Goal: Transaction & Acquisition: Book appointment/travel/reservation

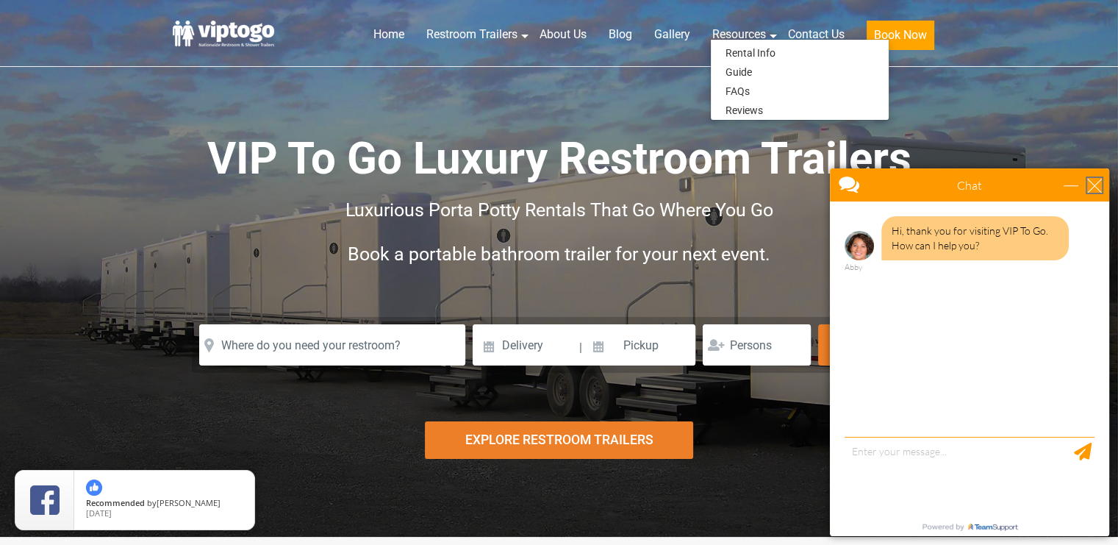
click at [1090, 184] on div "close" at bounding box center [1095, 185] width 15 height 15
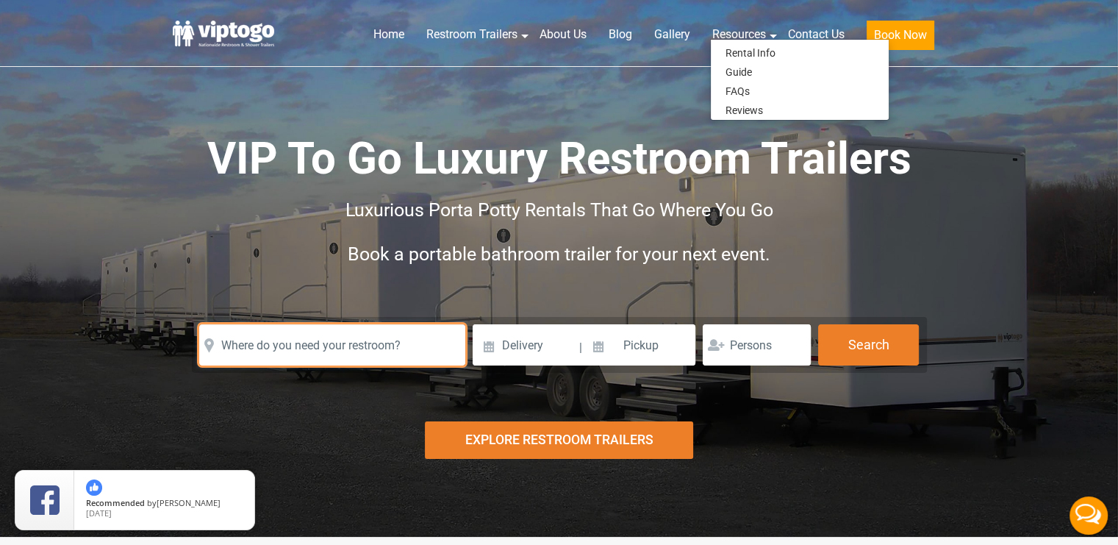
click at [327, 345] on input "text" at bounding box center [332, 344] width 266 height 41
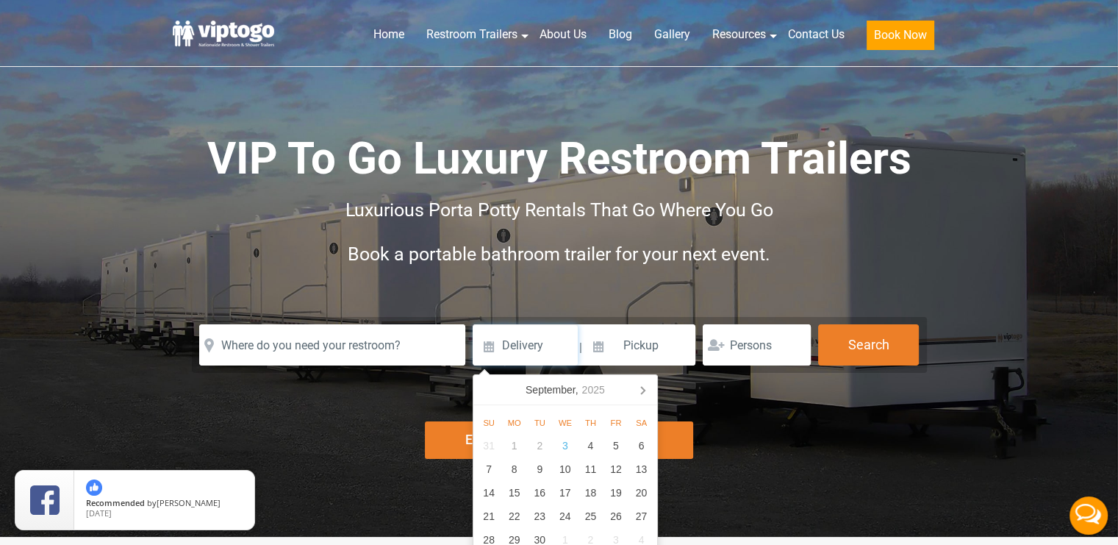
click at [487, 351] on input at bounding box center [525, 344] width 105 height 41
click at [640, 385] on icon at bounding box center [643, 390] width 24 height 24
click at [615, 489] on div "17" at bounding box center [617, 493] width 26 height 24
type input "10/17/2025"
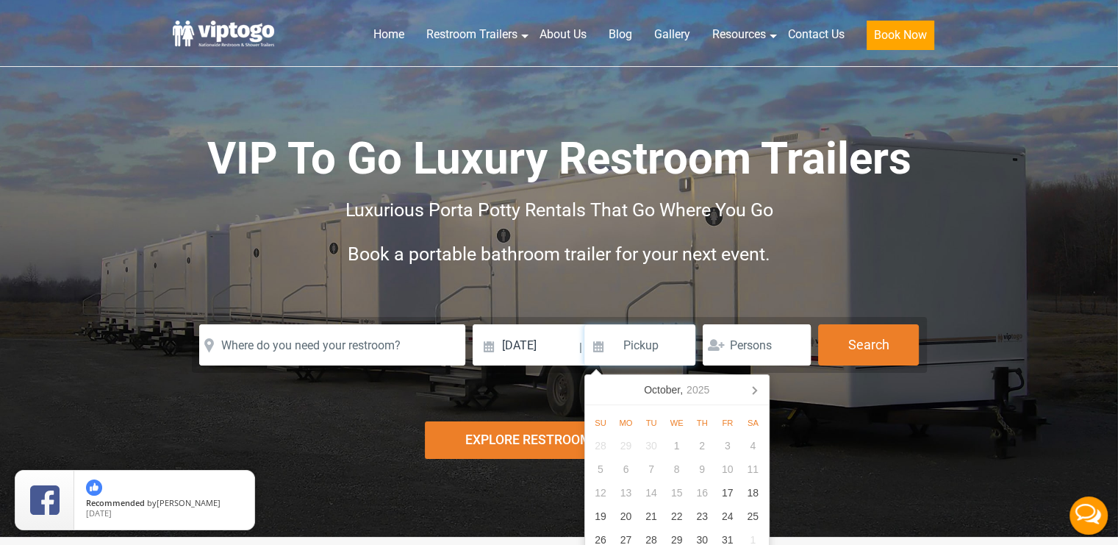
click at [600, 346] on input at bounding box center [641, 344] width 112 height 41
click at [639, 340] on input at bounding box center [641, 344] width 112 height 41
click at [751, 493] on div "18" at bounding box center [753, 493] width 26 height 24
type input "10/18/2025"
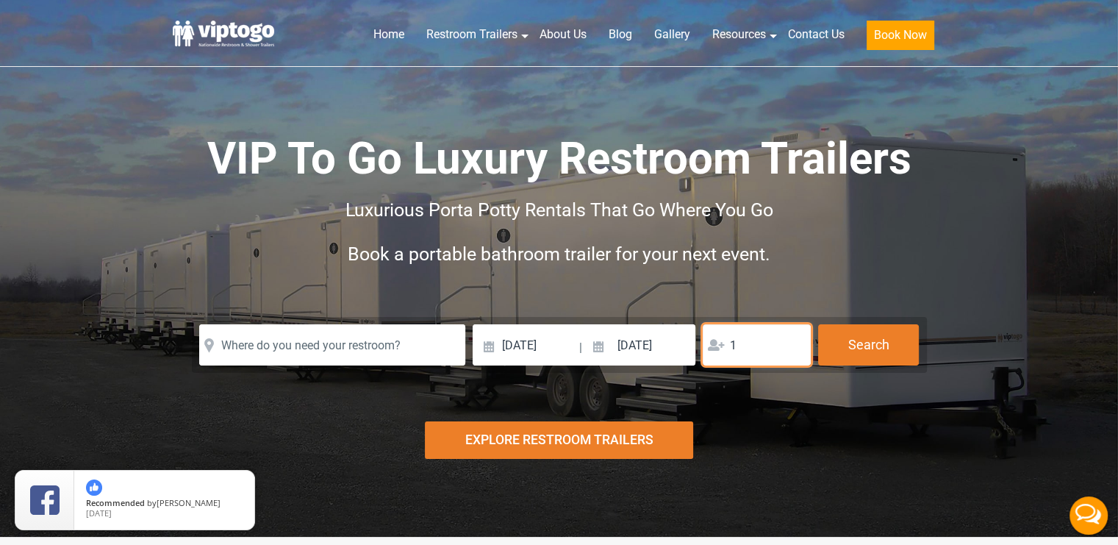
type input "1"
click at [793, 346] on input "1" at bounding box center [757, 344] width 108 height 41
type input "70"
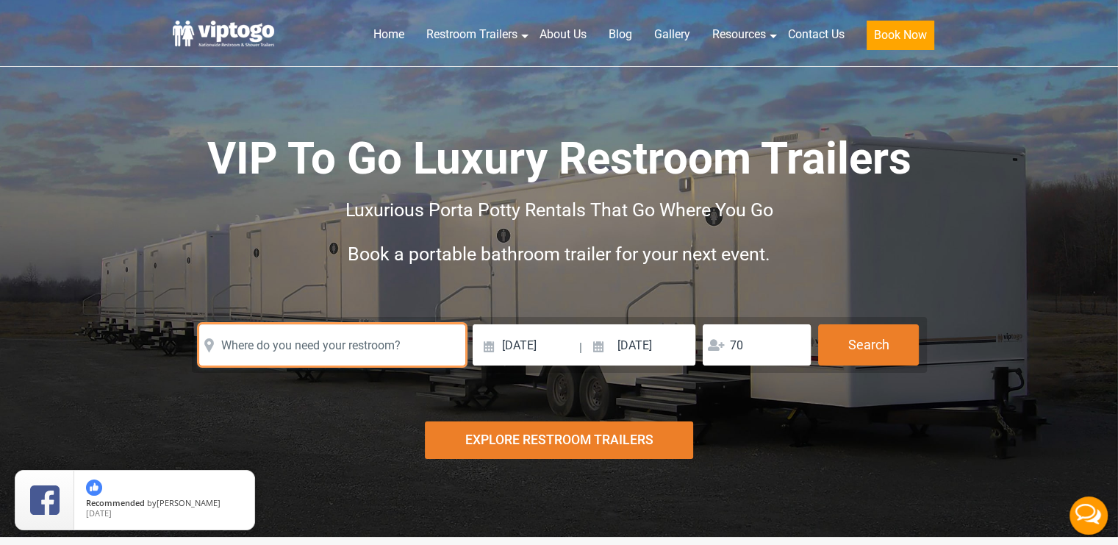
click at [365, 344] on input "text" at bounding box center [332, 344] width 266 height 41
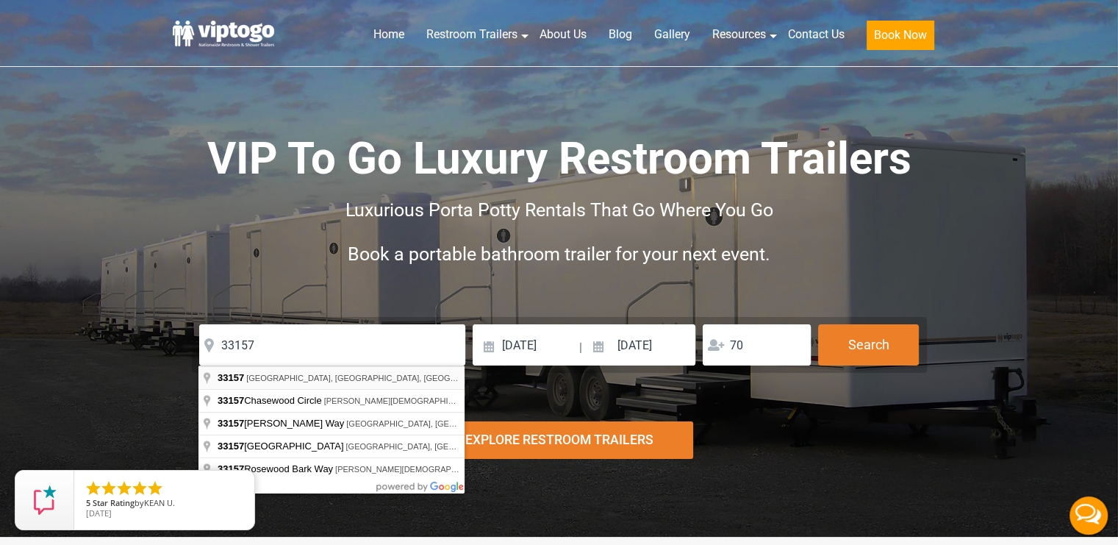
type input "Miami, FL 33157, USA"
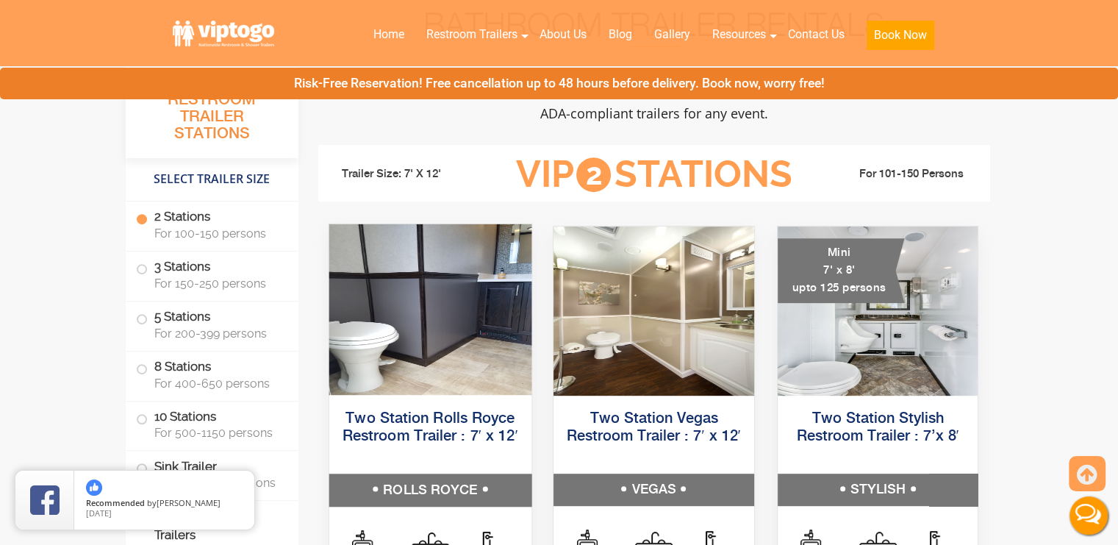
scroll to position [585, 0]
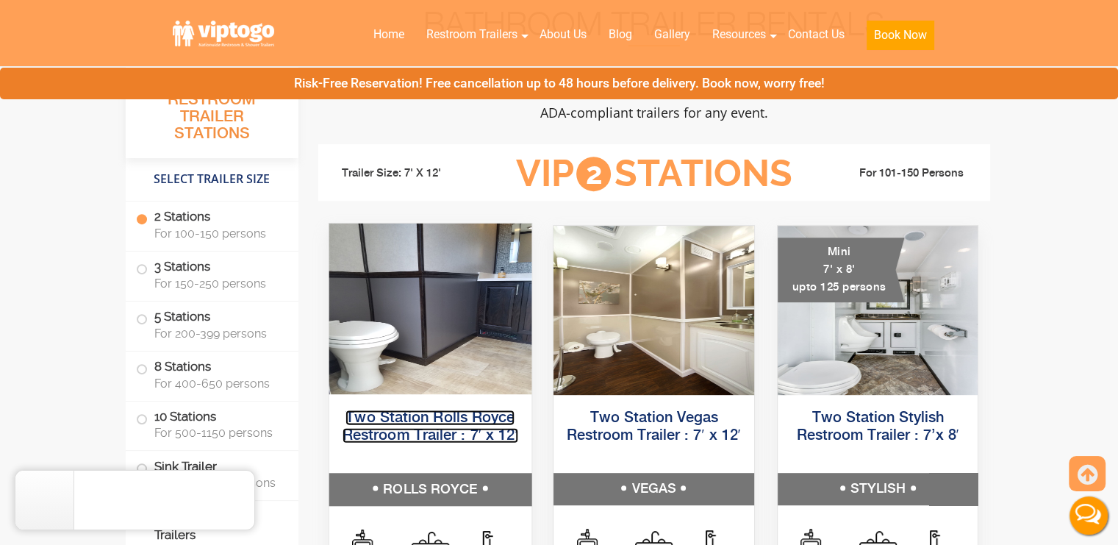
click at [429, 419] on link "Two Station Rolls Royce Restroom Trailer : 7′ x 12′" at bounding box center [430, 426] width 176 height 33
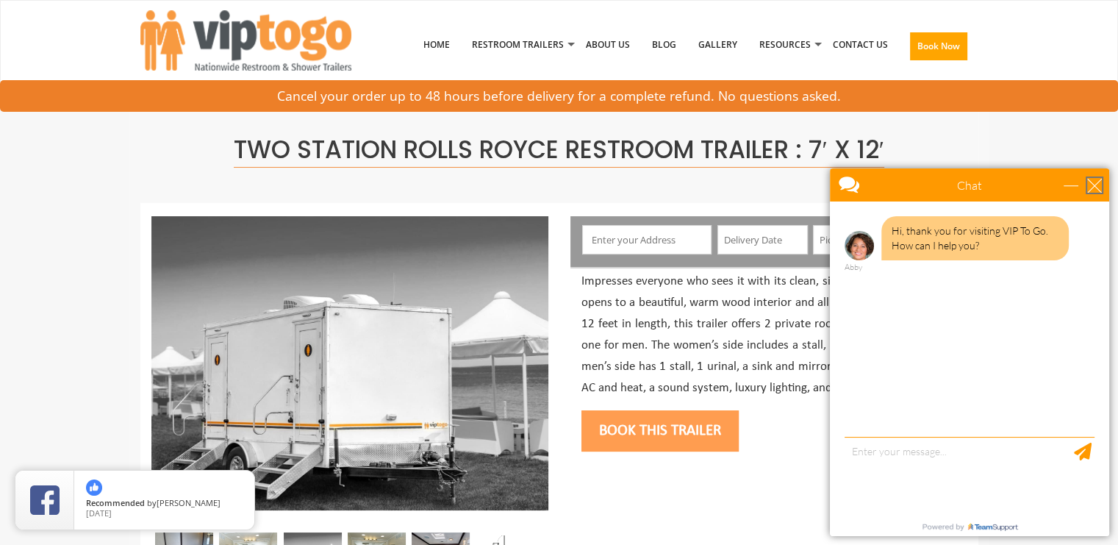
click at [1093, 184] on div "close" at bounding box center [1095, 185] width 15 height 15
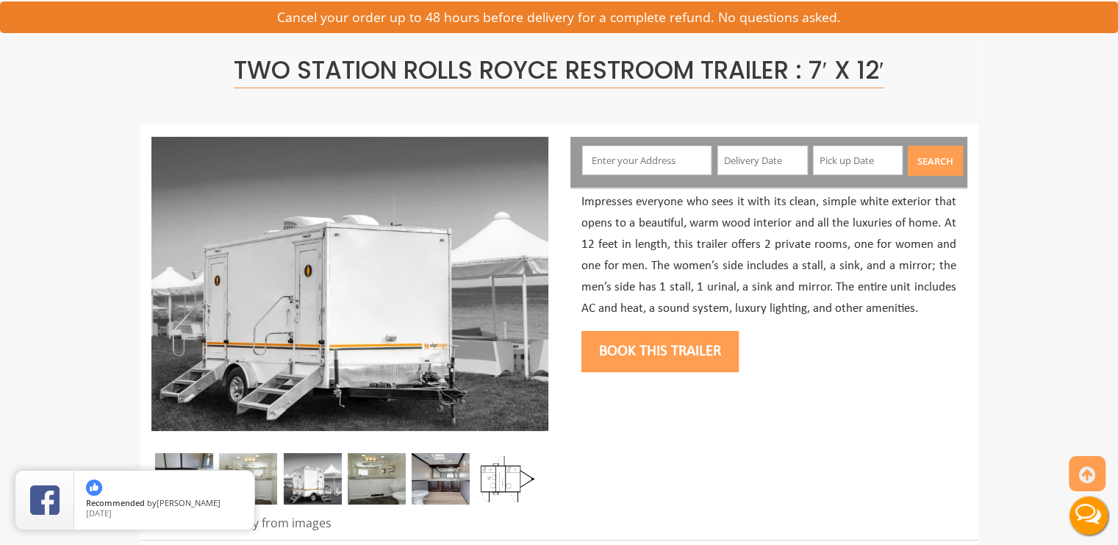
scroll to position [48, 0]
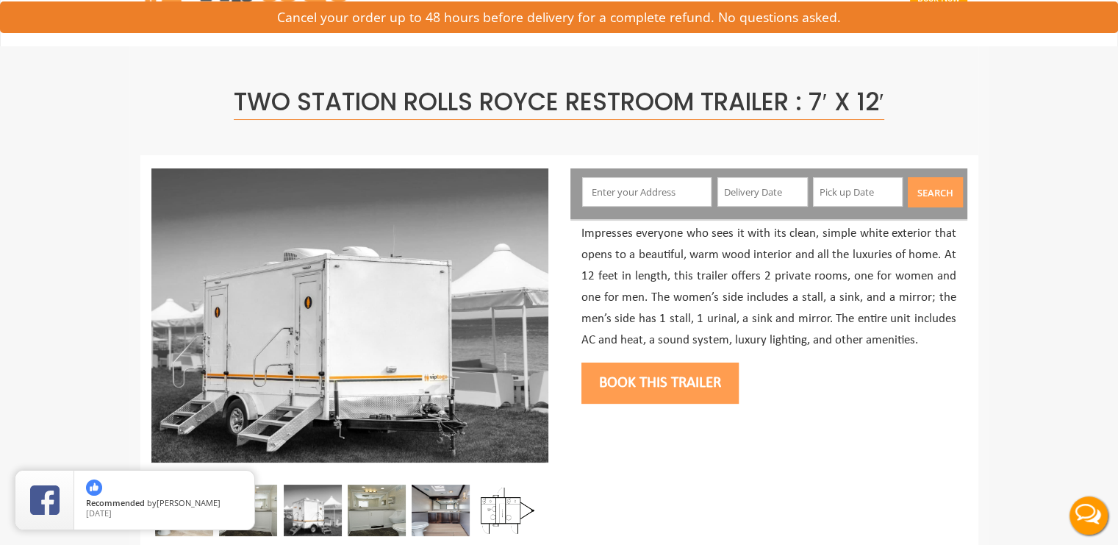
click at [643, 379] on button "Book this trailer" at bounding box center [660, 383] width 157 height 41
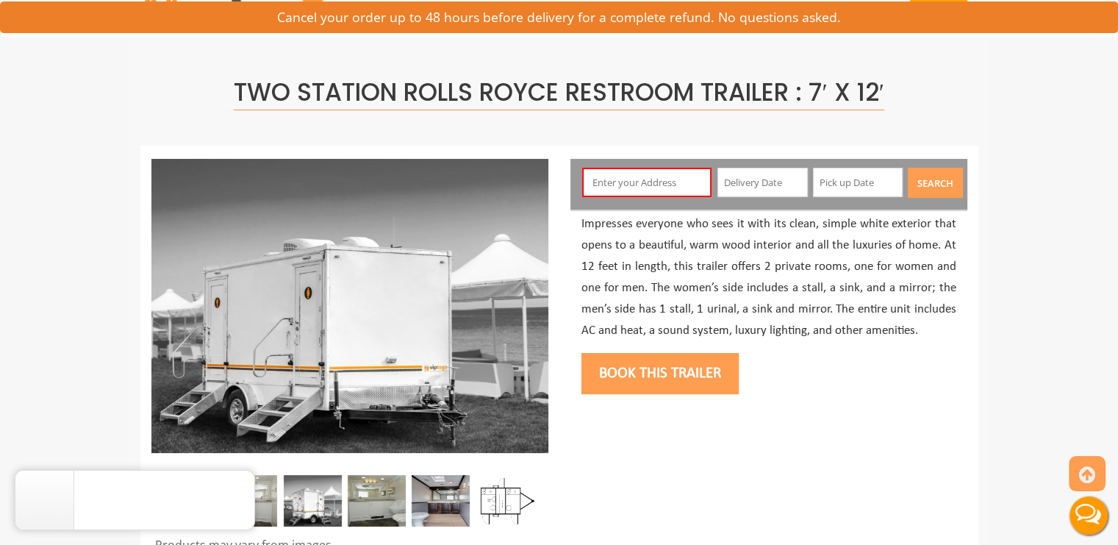
scroll to position [77, 0]
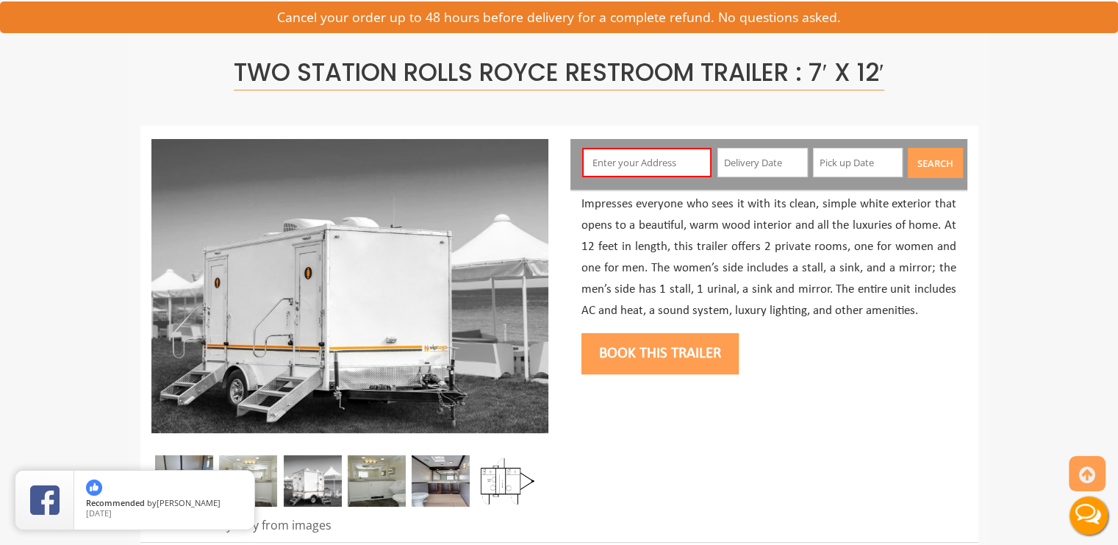
click at [626, 161] on input "text" at bounding box center [646, 162] width 129 height 29
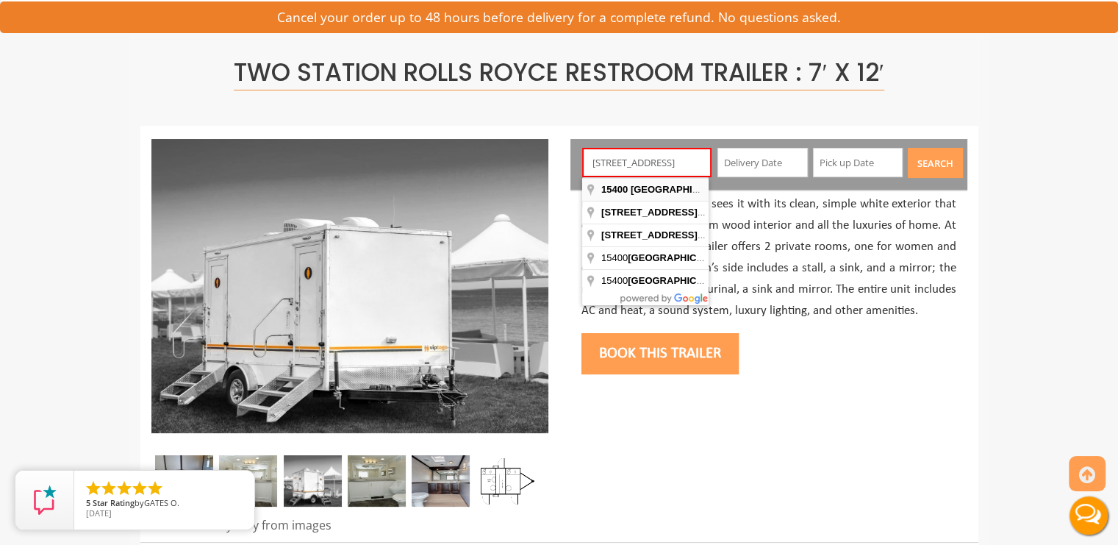
type input "15400 SW 86th Ave, Palmetto Bay, FL, USA"
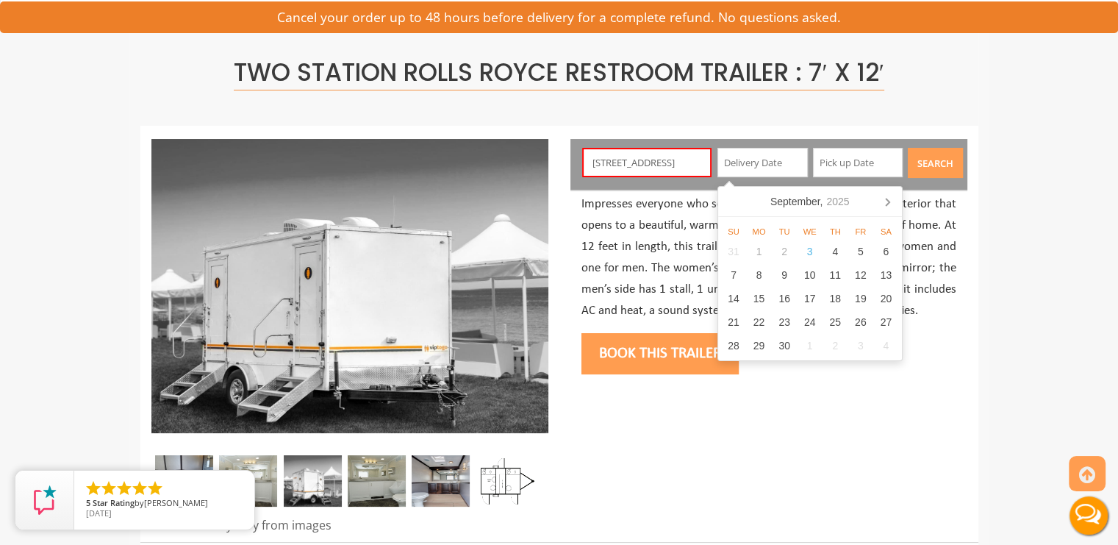
click at [769, 165] on input "text" at bounding box center [763, 162] width 90 height 29
click at [890, 197] on icon at bounding box center [888, 202] width 24 height 24
click at [861, 291] on div "17" at bounding box center [861, 299] width 26 height 24
type input "10/17/2025"
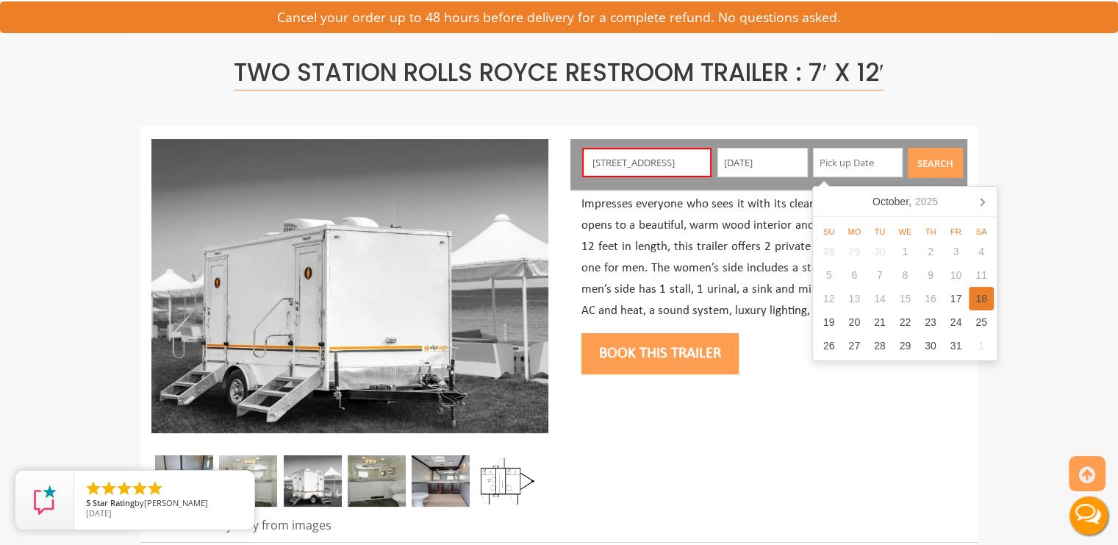
click at [976, 295] on div "18" at bounding box center [982, 299] width 26 height 24
type input "10/18/2025"
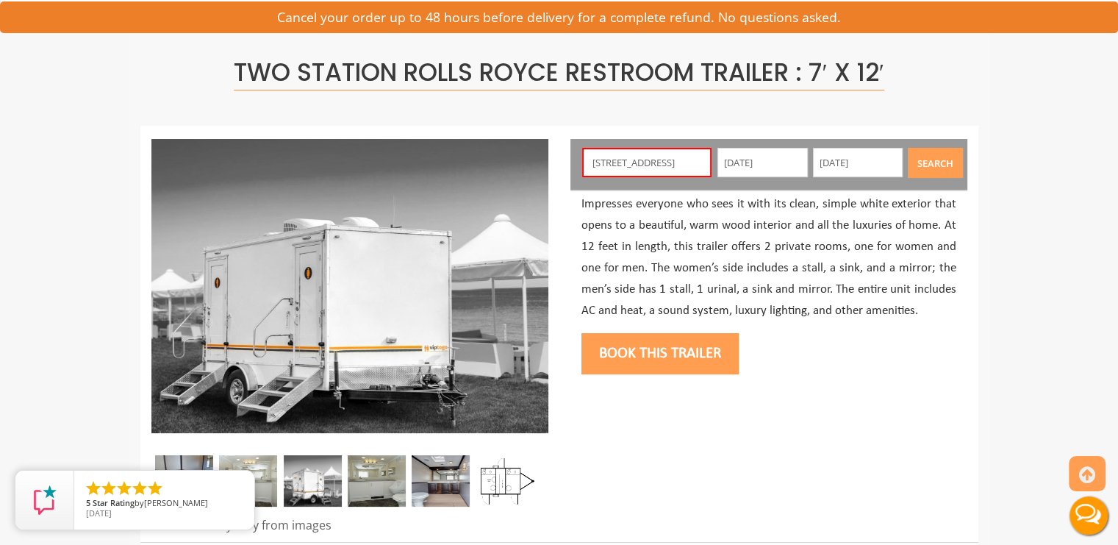
click at [934, 158] on button "Search" at bounding box center [935, 163] width 55 height 30
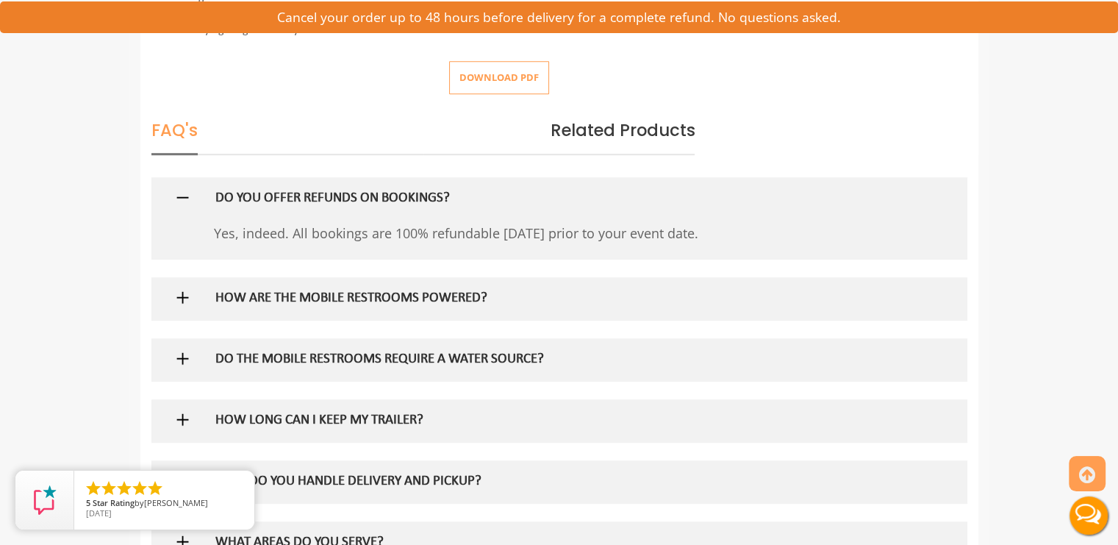
scroll to position [776, 0]
click at [187, 299] on img at bounding box center [183, 298] width 18 height 18
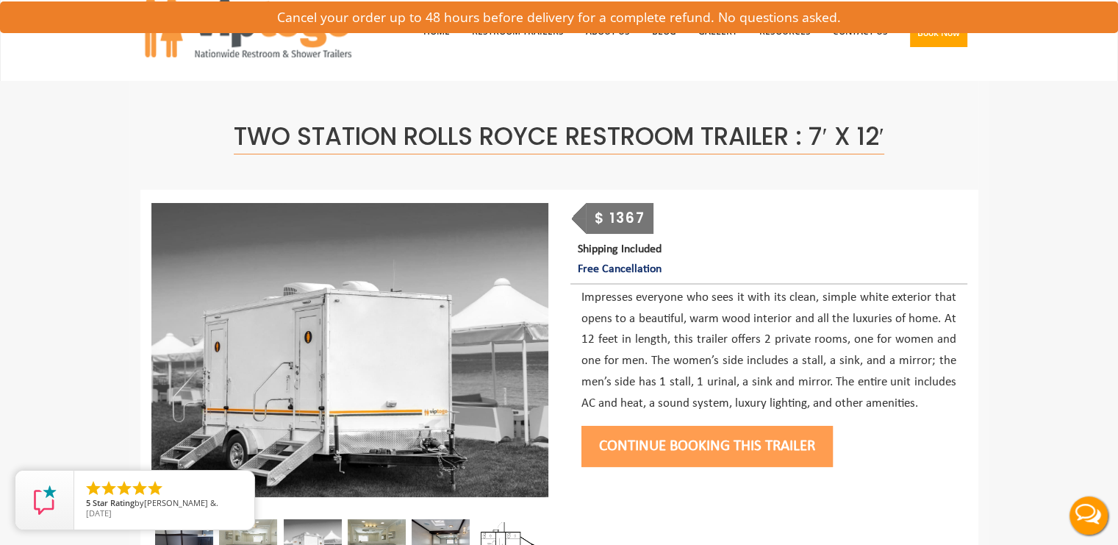
scroll to position [0, 0]
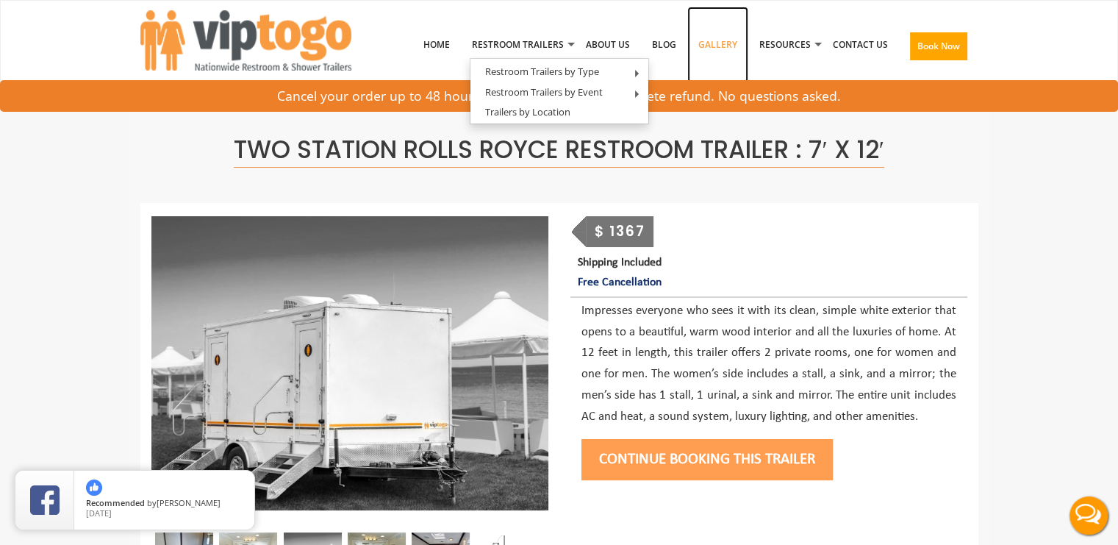
click at [708, 39] on link "Gallery" at bounding box center [718, 45] width 61 height 76
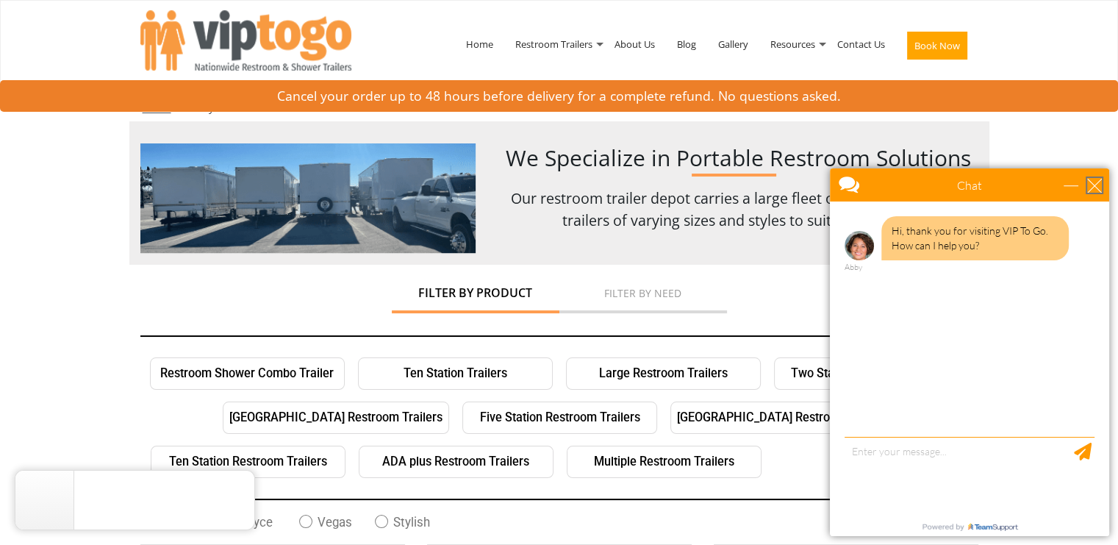
click at [1093, 184] on div "close" at bounding box center [1095, 185] width 15 height 15
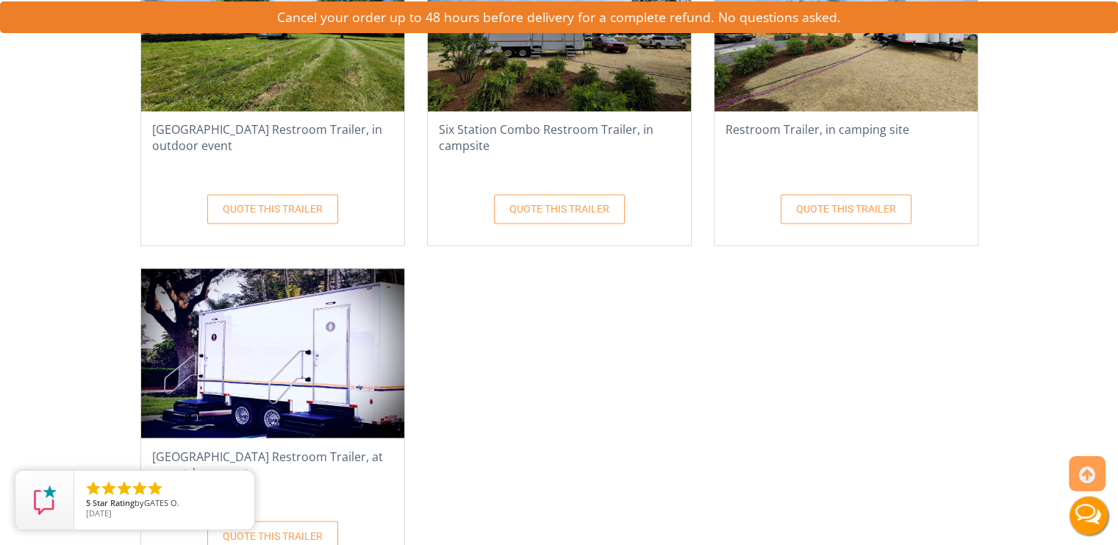
scroll to position [2579, 0]
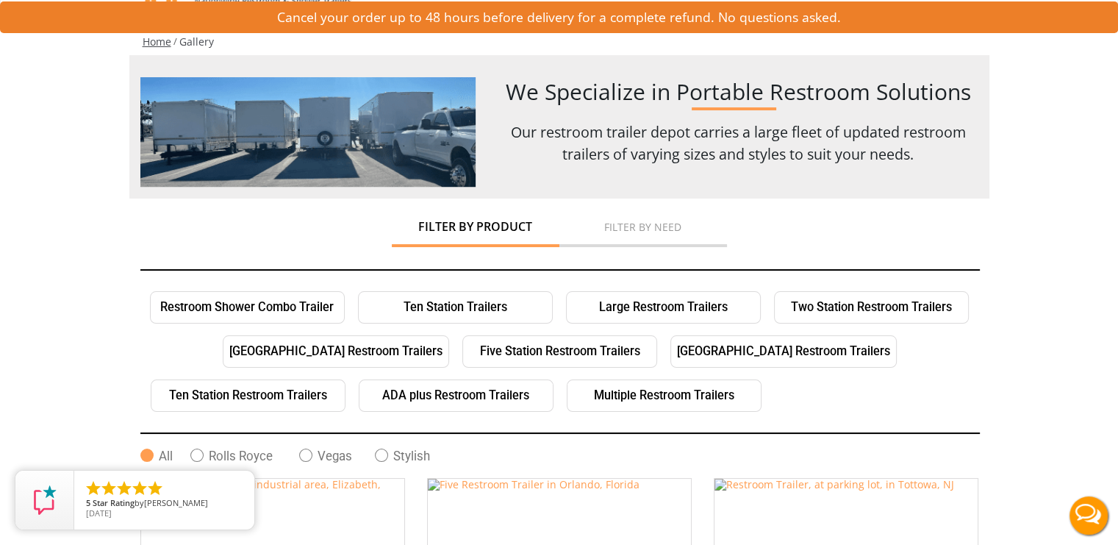
scroll to position [0, 0]
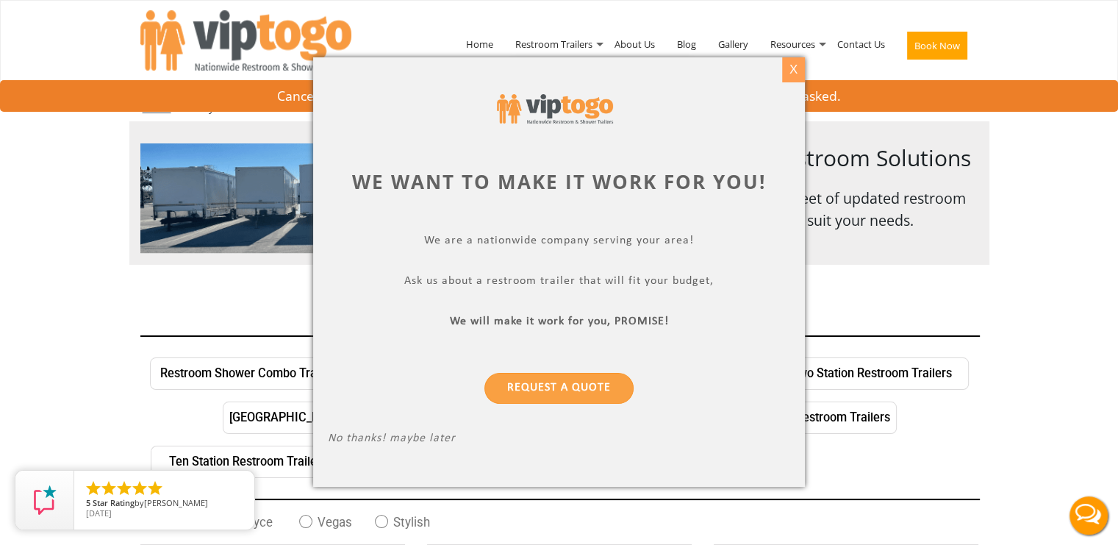
click at [793, 67] on div "X" at bounding box center [793, 69] width 23 height 25
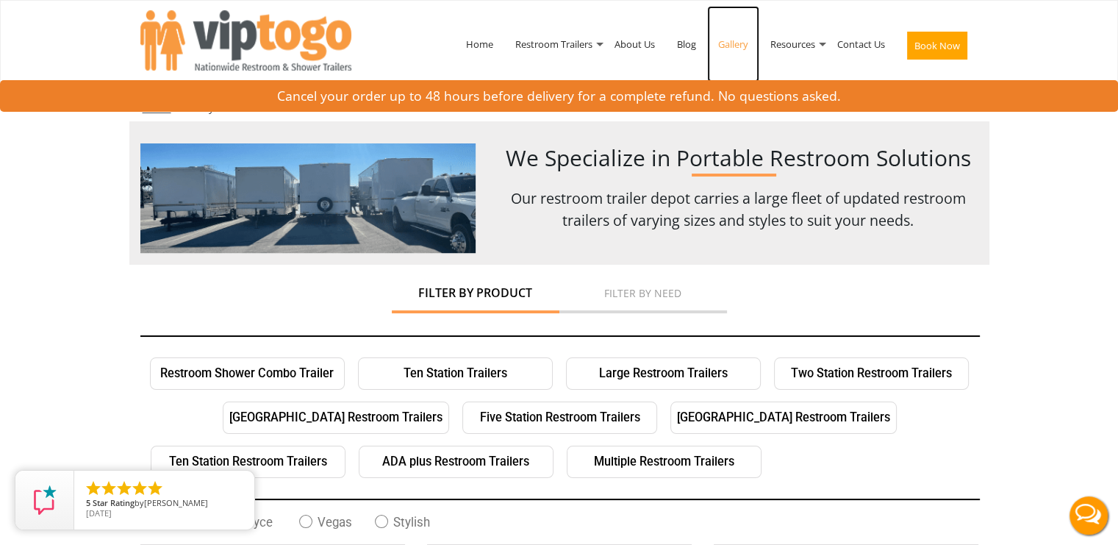
click at [732, 40] on link "Gallery" at bounding box center [733, 44] width 52 height 76
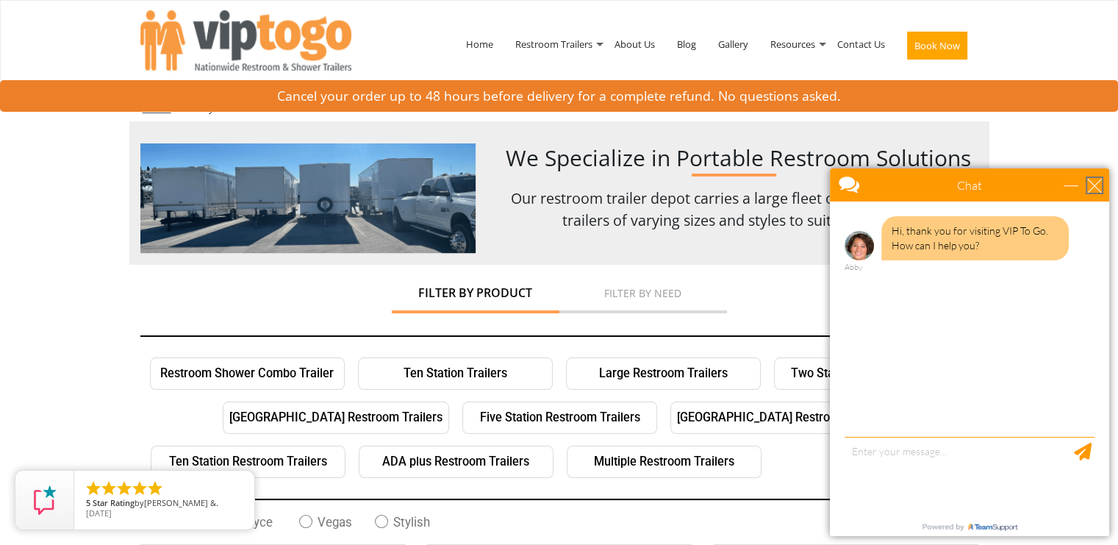
click at [1097, 187] on div "close" at bounding box center [1095, 185] width 15 height 15
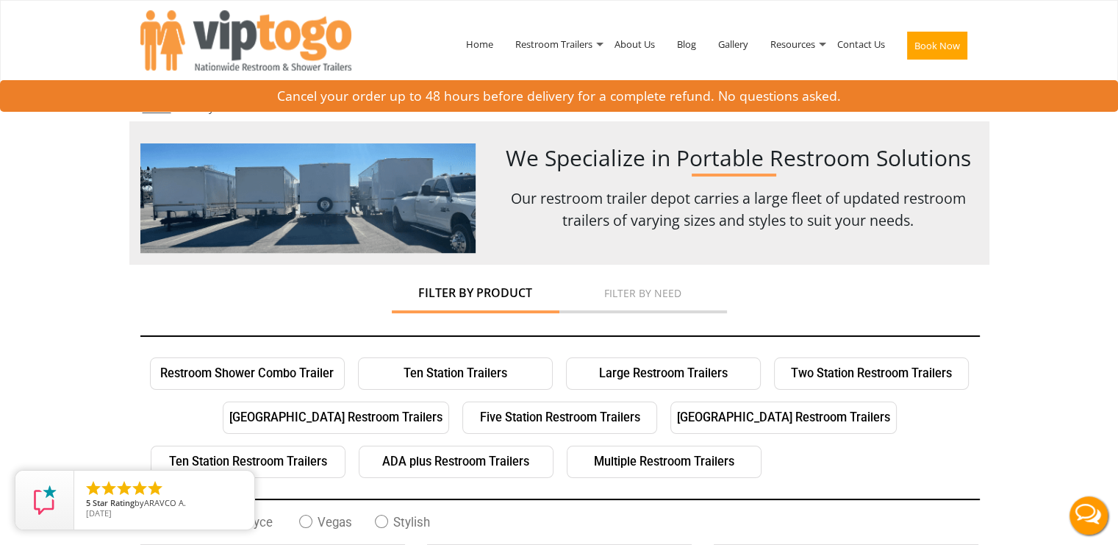
click at [628, 299] on li "Filter by Need" at bounding box center [644, 296] width 168 height 34
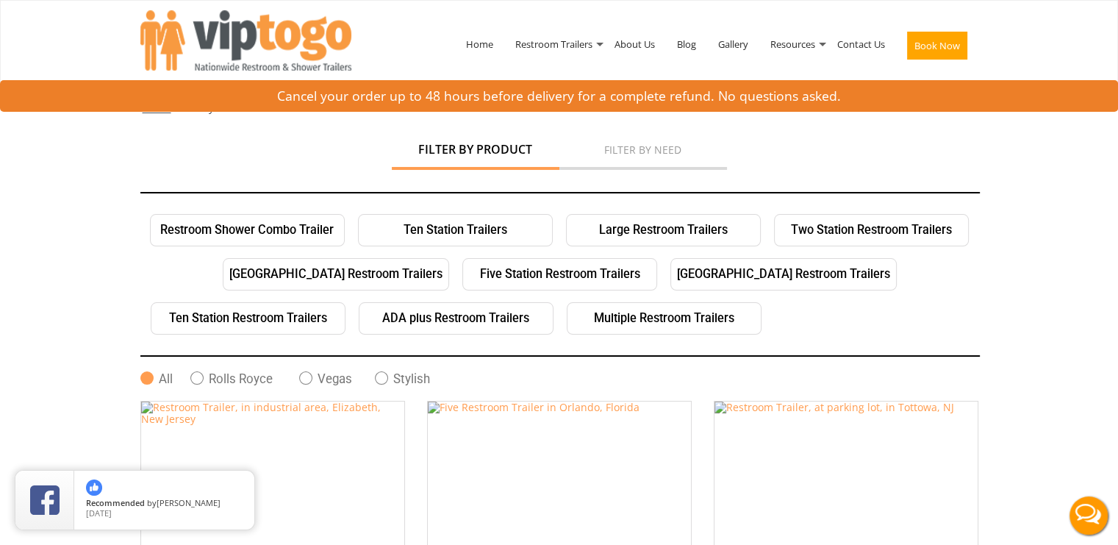
click at [1065, 523] on button "Live Chat" at bounding box center [1089, 515] width 59 height 59
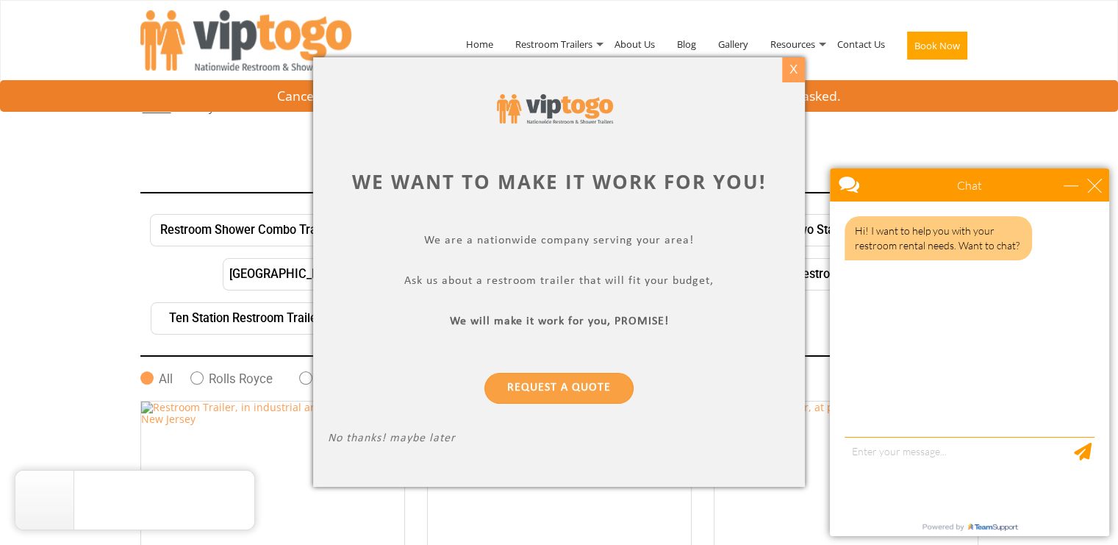
click at [790, 71] on div "X" at bounding box center [793, 69] width 23 height 25
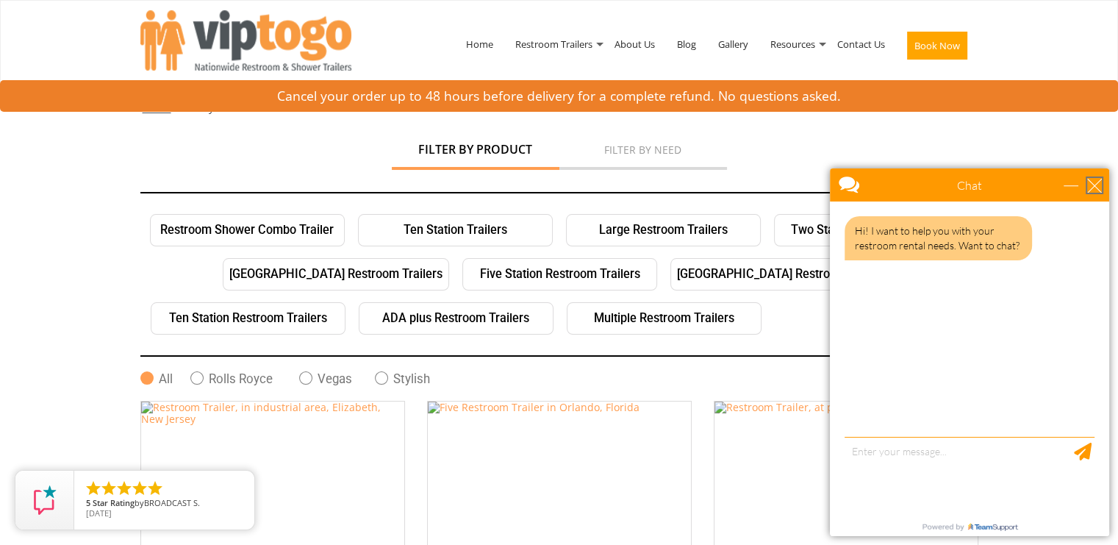
click at [1097, 184] on div "close" at bounding box center [1095, 185] width 15 height 15
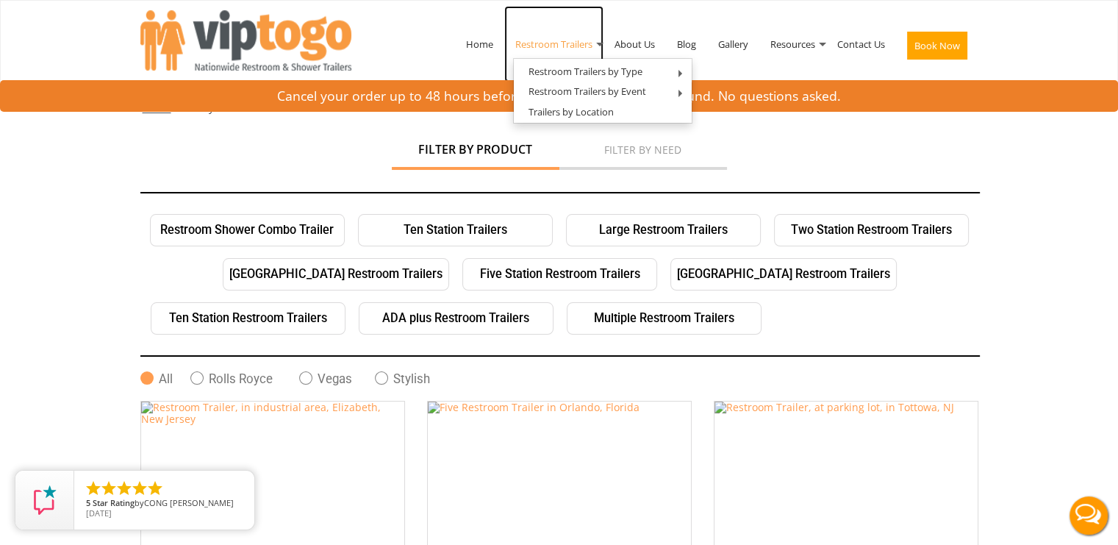
click at [568, 43] on link "Restroom Trailers" at bounding box center [553, 44] width 99 height 76
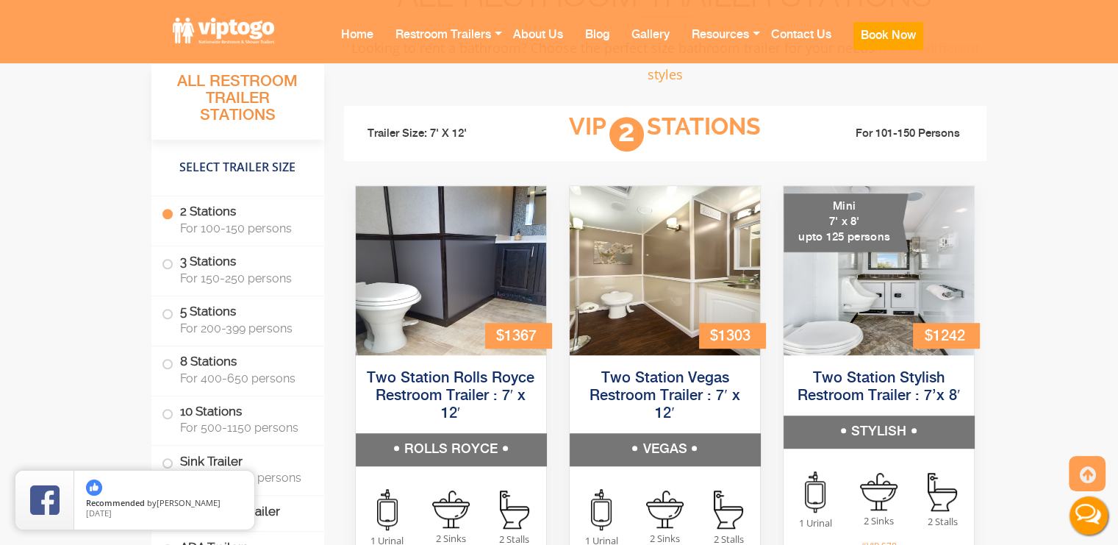
scroll to position [972, 0]
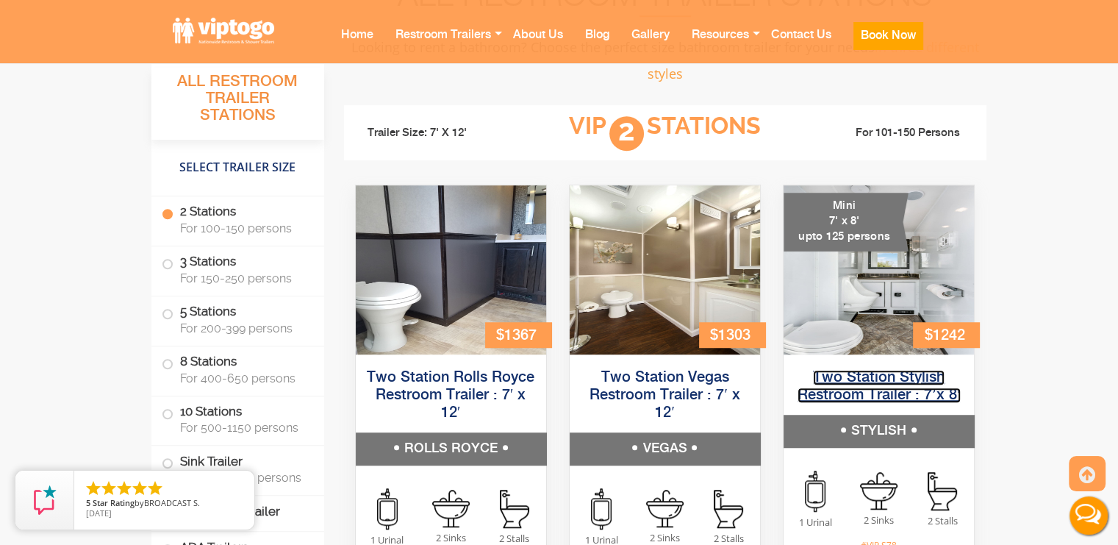
click at [875, 390] on link "Two Station Stylish Restroom Trailer : 7’x 8′" at bounding box center [879, 386] width 163 height 33
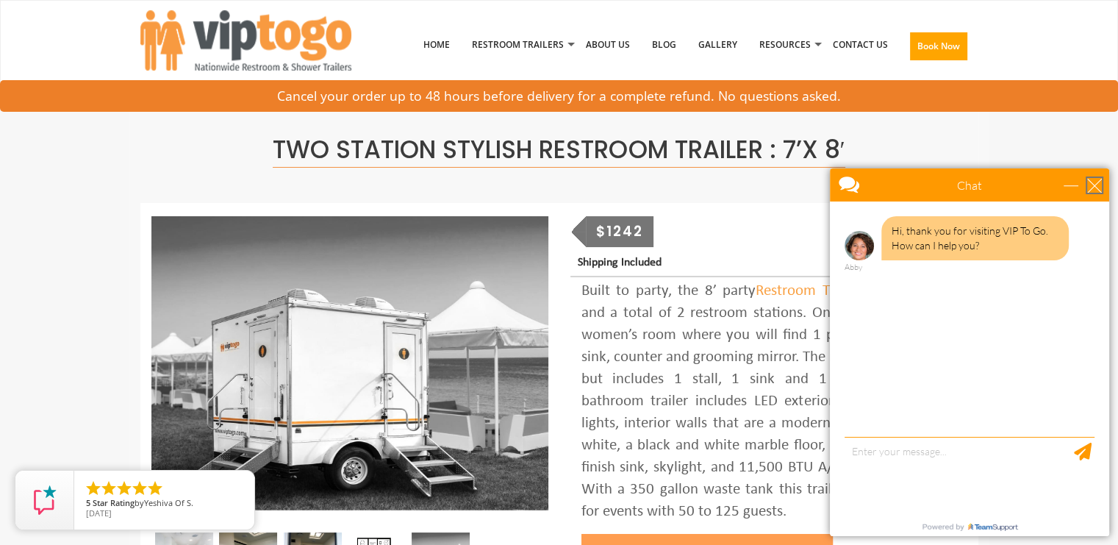
click at [1093, 185] on div "close" at bounding box center [1095, 185] width 15 height 15
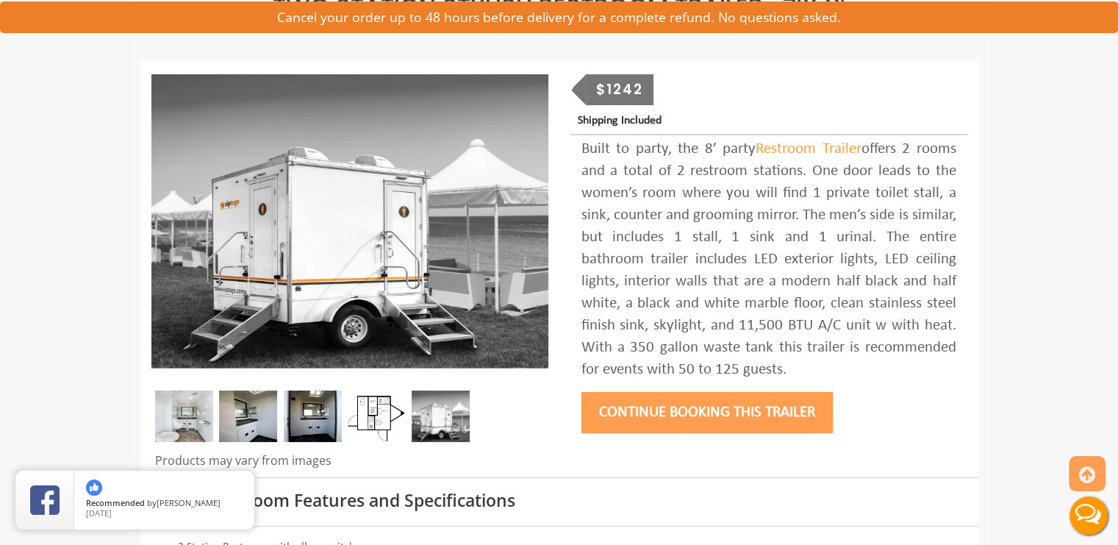
scroll to position [150, 0]
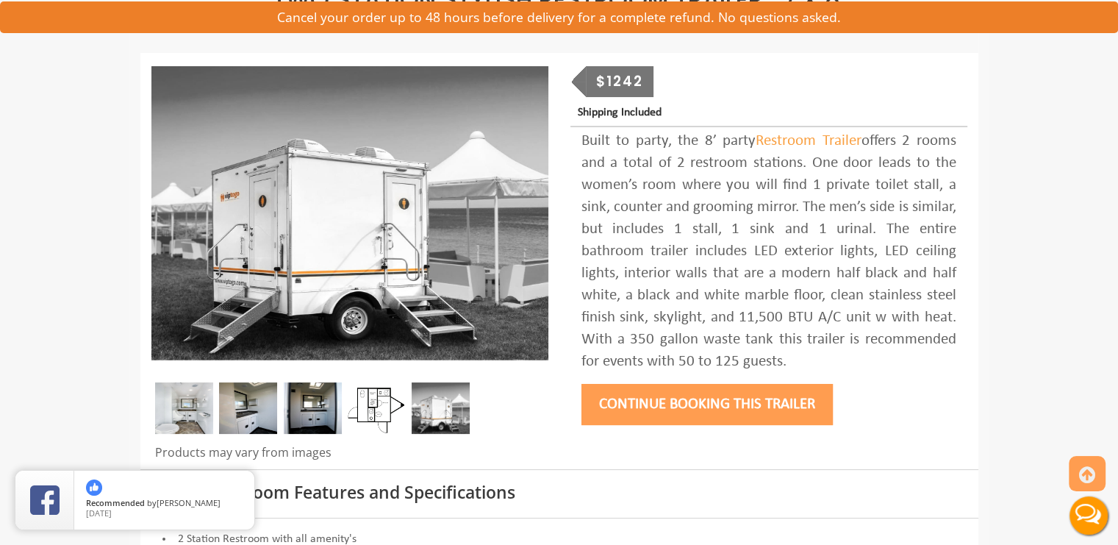
click at [366, 408] on img at bounding box center [377, 407] width 58 height 51
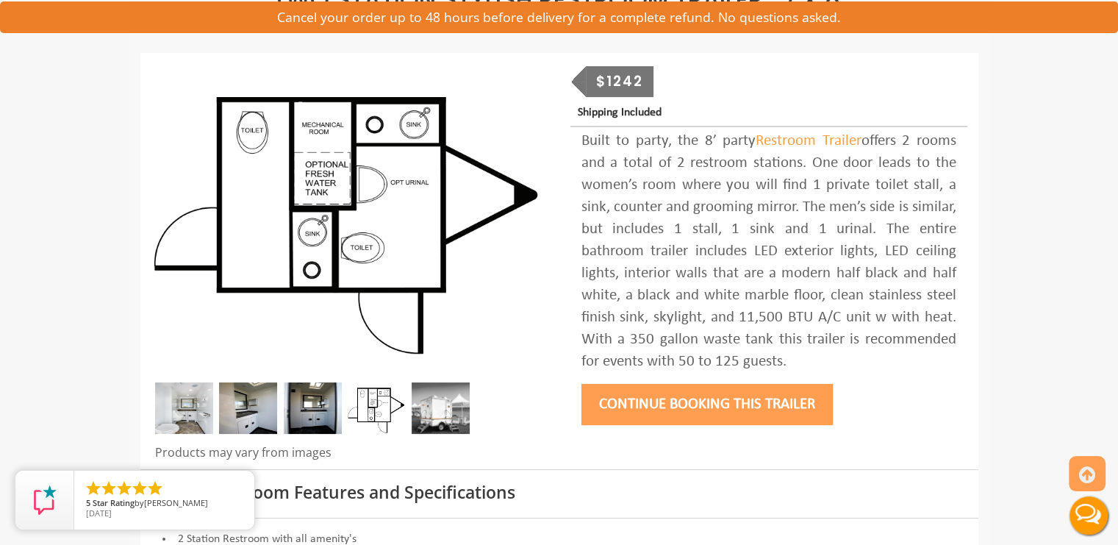
click at [303, 401] on img at bounding box center [313, 407] width 58 height 51
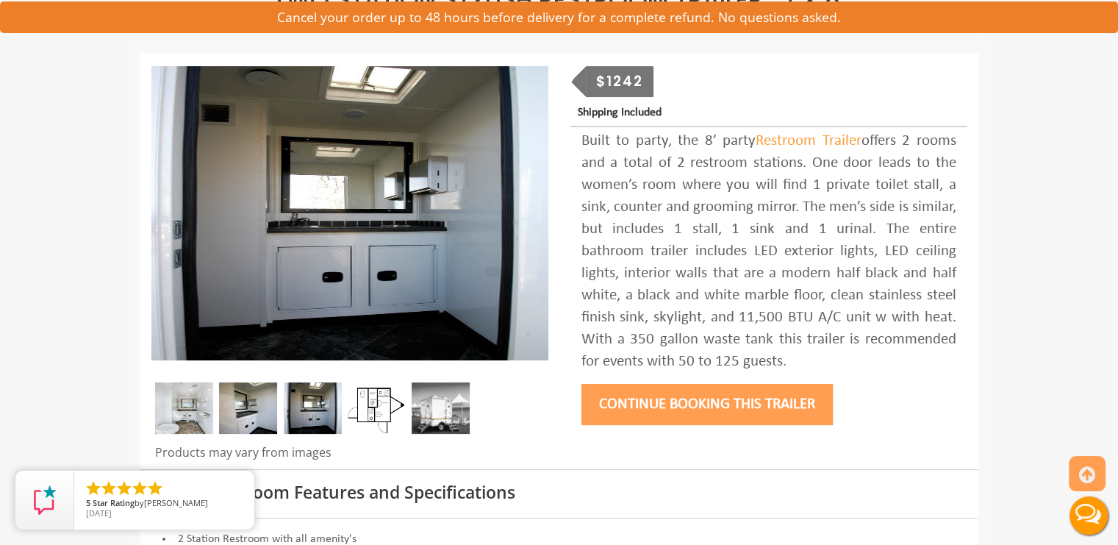
click at [249, 399] on img at bounding box center [248, 407] width 58 height 51
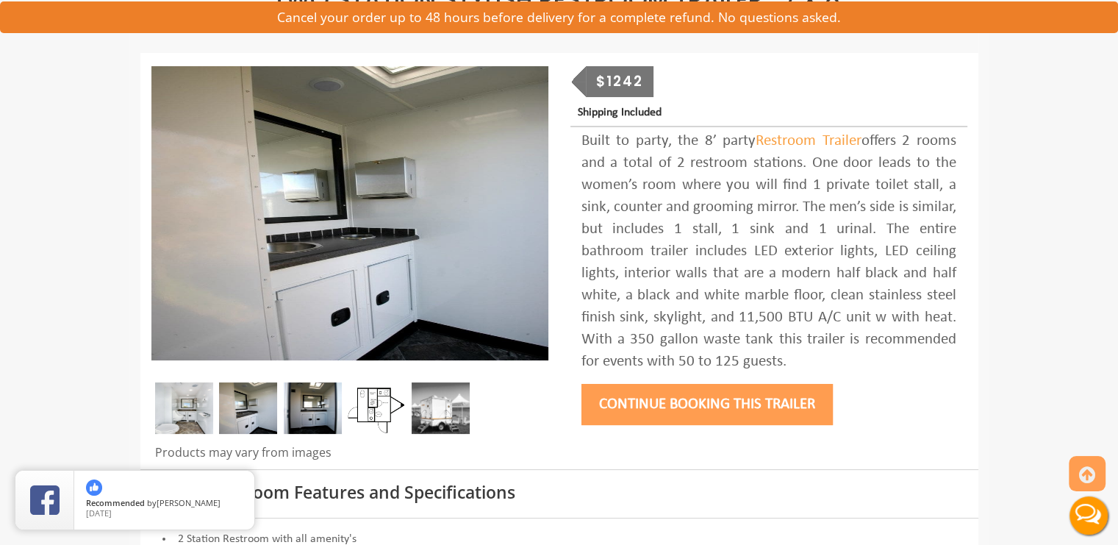
click at [196, 410] on img at bounding box center [184, 407] width 58 height 51
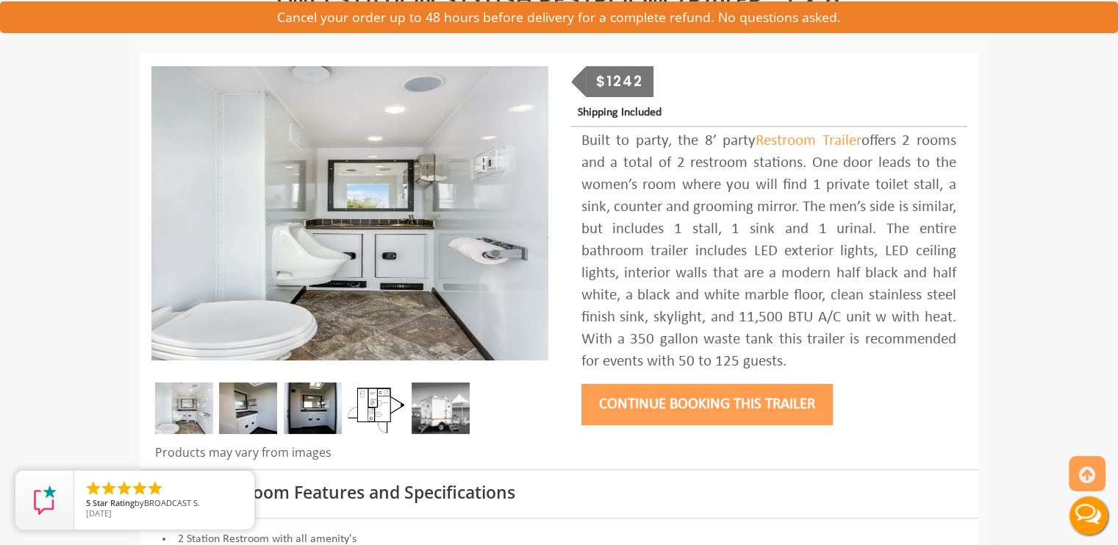
click at [443, 410] on img at bounding box center [441, 407] width 58 height 51
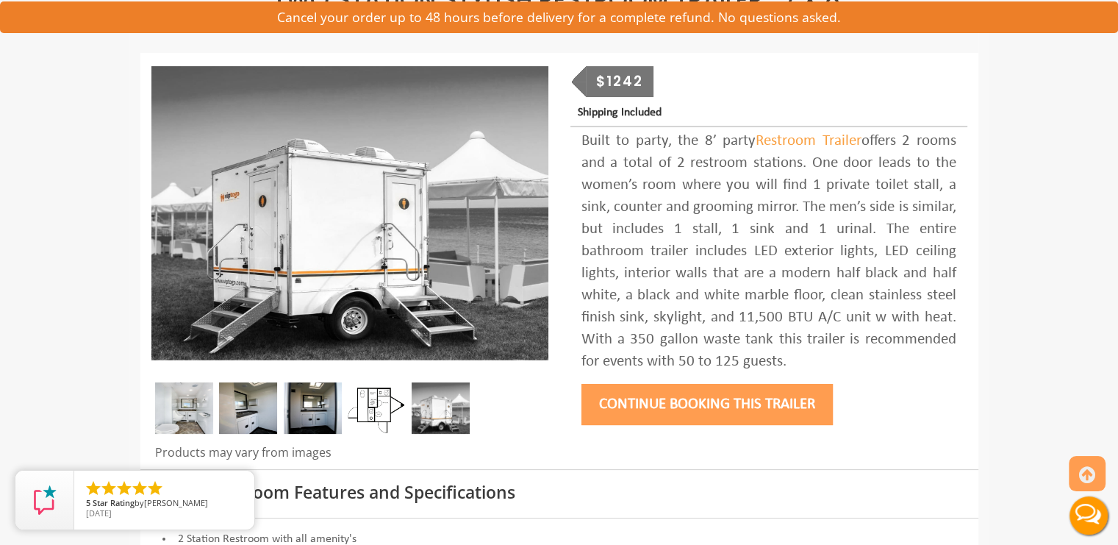
click at [694, 396] on button "Continue Booking this trailer" at bounding box center [707, 404] width 251 height 41
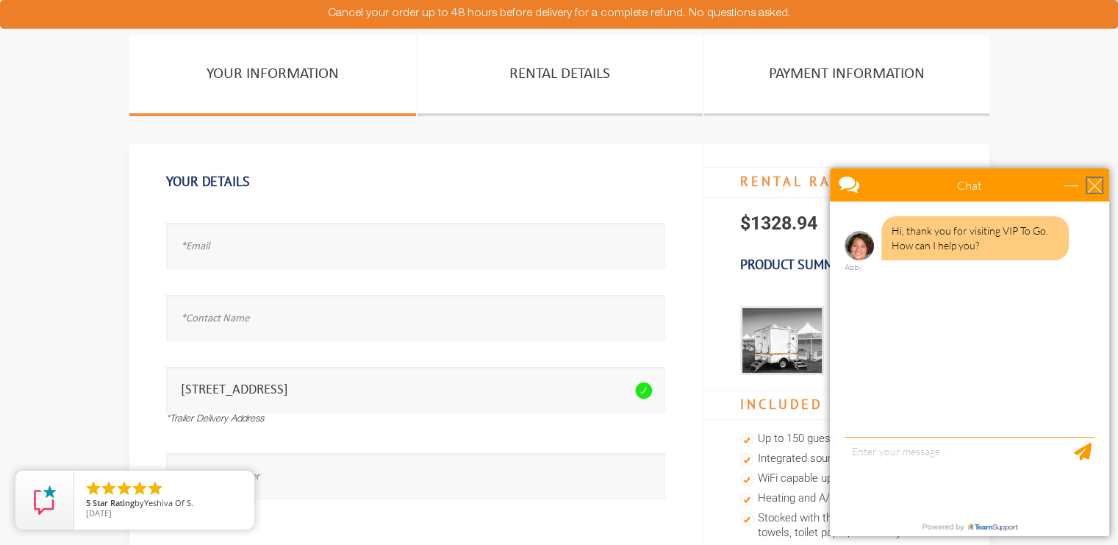
click at [1093, 182] on div "close" at bounding box center [1095, 185] width 15 height 15
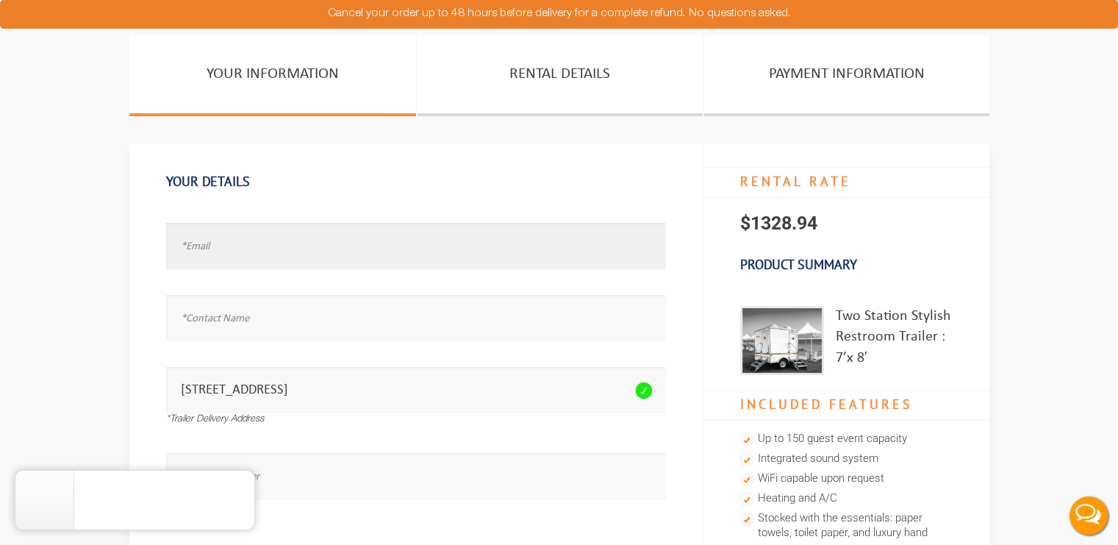
click at [216, 244] on input "text" at bounding box center [415, 246] width 499 height 46
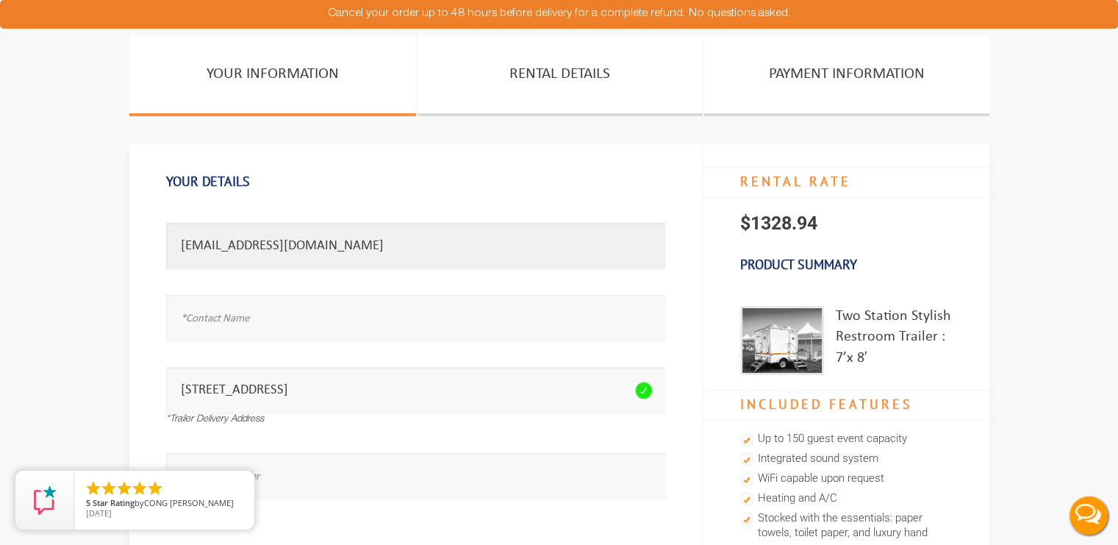
drag, startPoint x: 216, startPoint y: 244, endPoint x: 213, endPoint y: 310, distance: 65.5
click at [213, 212] on div "Email address seems invalid. grodriguez1008@gmail.com Full Name is required. Pl…" at bounding box center [415, 204] width 499 height 15
type input "grodriguez1008@gmail.com"
click at [213, 310] on input "text" at bounding box center [415, 318] width 499 height 46
click at [781, 340] on img at bounding box center [782, 340] width 84 height 69
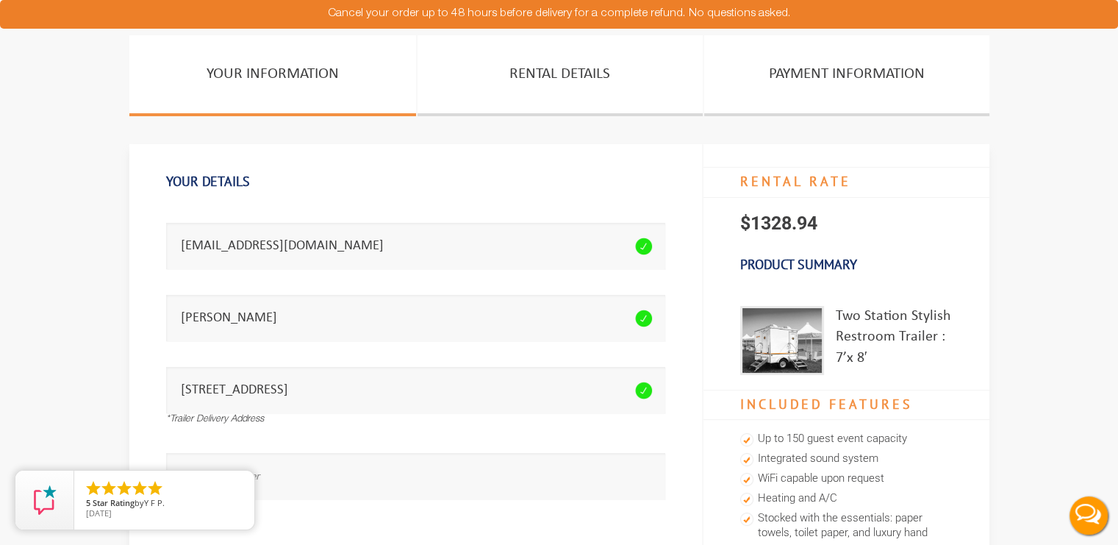
click at [774, 368] on img at bounding box center [782, 340] width 84 height 69
click at [777, 346] on img at bounding box center [782, 340] width 84 height 69
click at [787, 349] on img at bounding box center [782, 340] width 84 height 69
click at [799, 335] on img at bounding box center [782, 340] width 84 height 69
click at [285, 312] on input "[PERSON_NAME]" at bounding box center [415, 318] width 499 height 46
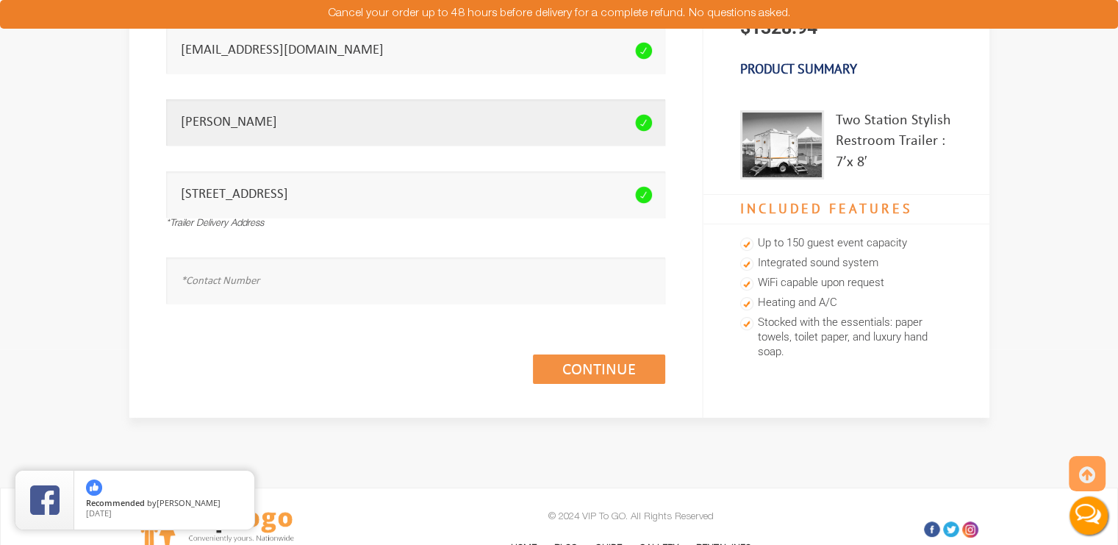
scroll to position [200, 0]
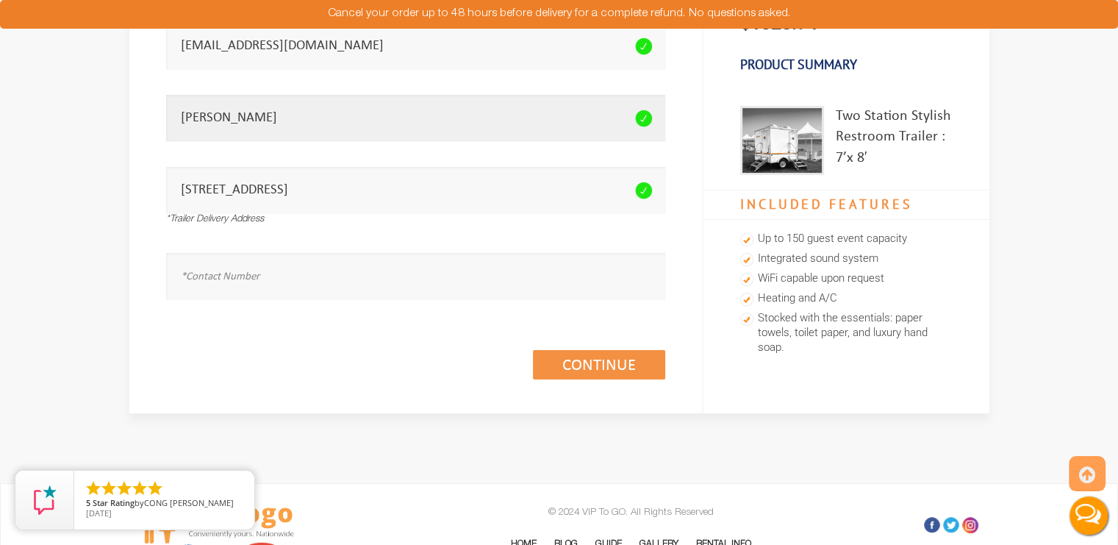
type input "Geraldine Rodriguez"
click at [260, 274] on input "text" at bounding box center [415, 276] width 499 height 46
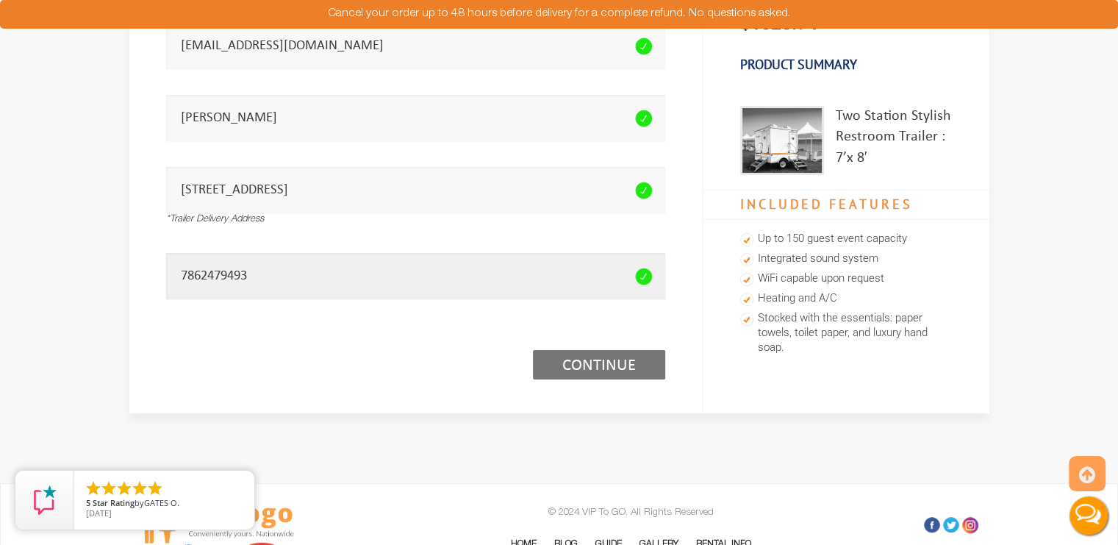
type input "7862479493"
click at [589, 364] on link "Continue (1/3)" at bounding box center [599, 364] width 132 height 29
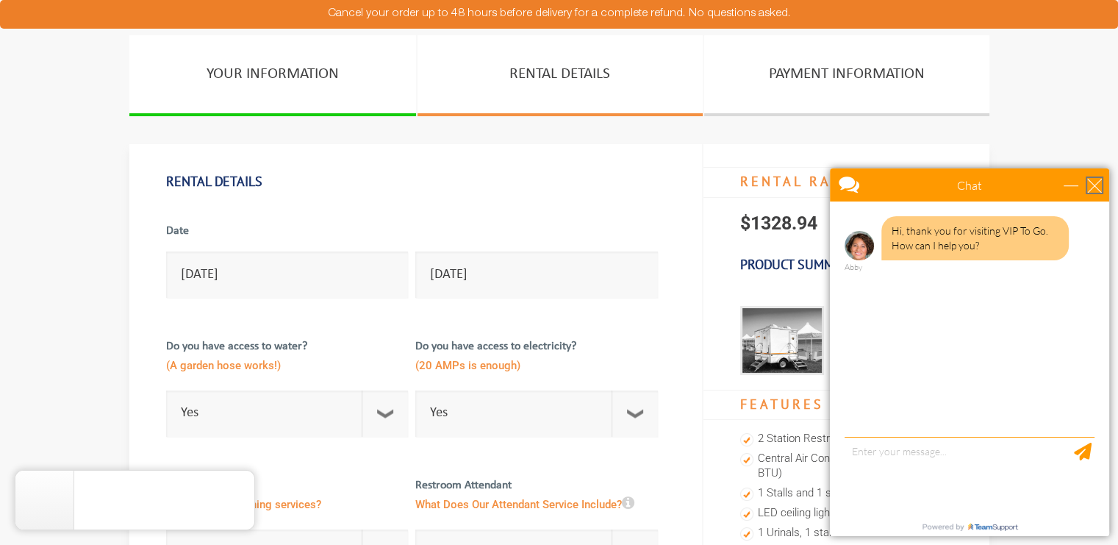
click at [1094, 185] on div "close" at bounding box center [1095, 185] width 15 height 15
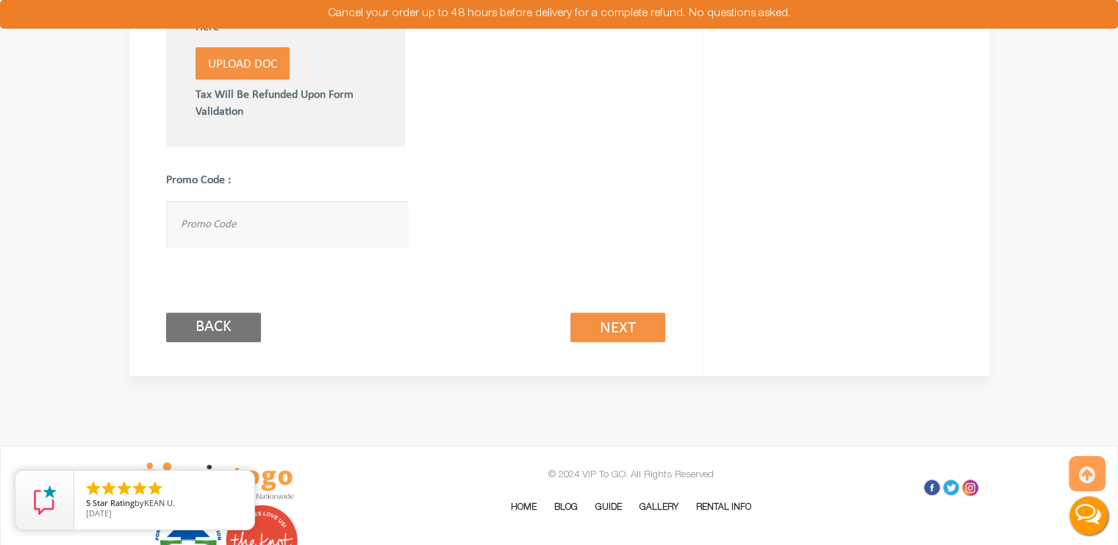
scroll to position [950, 0]
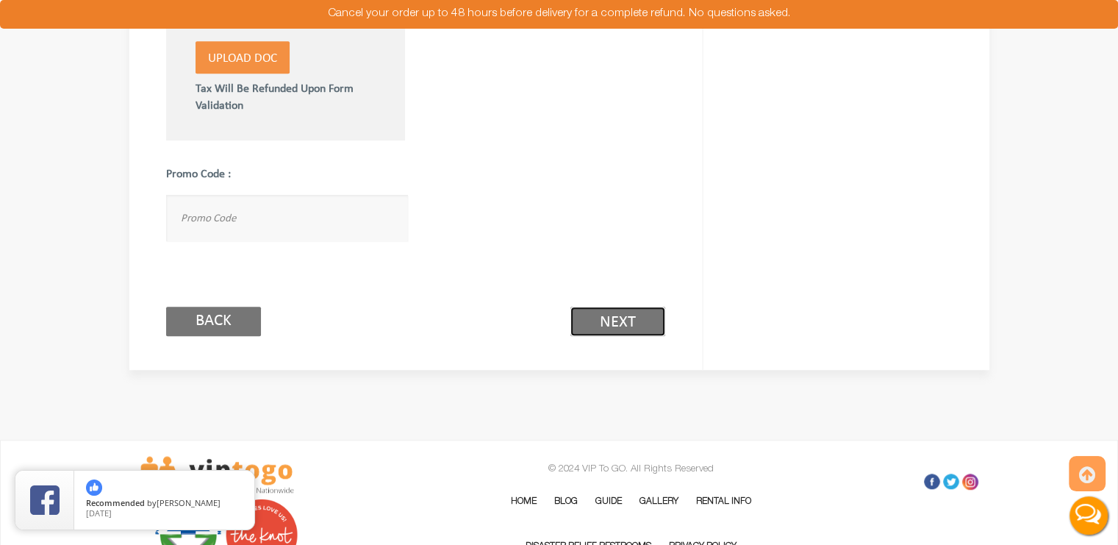
click at [609, 318] on link "Next (2/3)" at bounding box center [618, 321] width 95 height 29
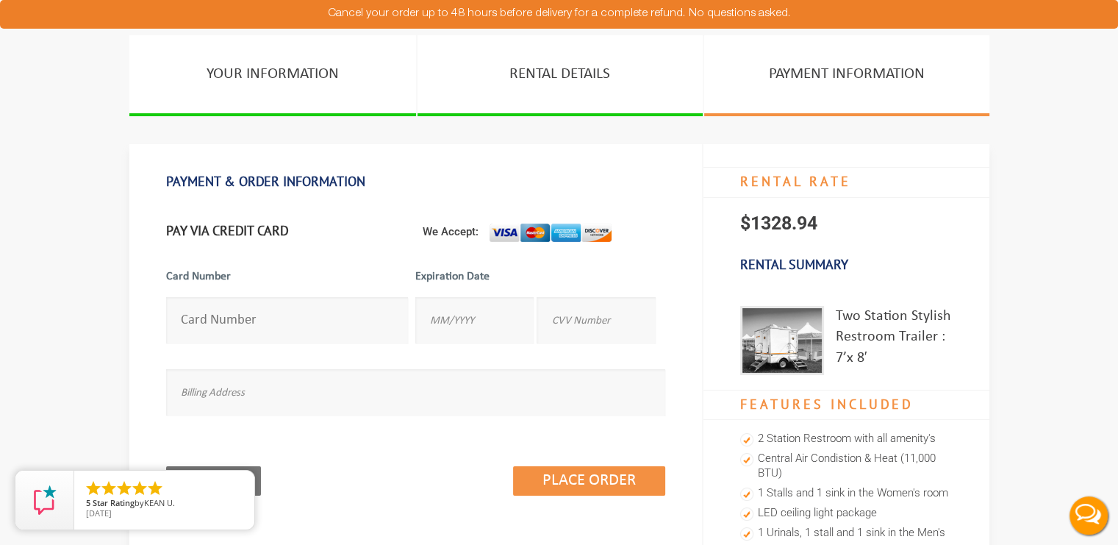
click at [785, 340] on img at bounding box center [782, 340] width 84 height 69
click at [871, 321] on div "Two Station Stylish Restroom Trailer : 7’x 8′" at bounding box center [894, 340] width 117 height 69
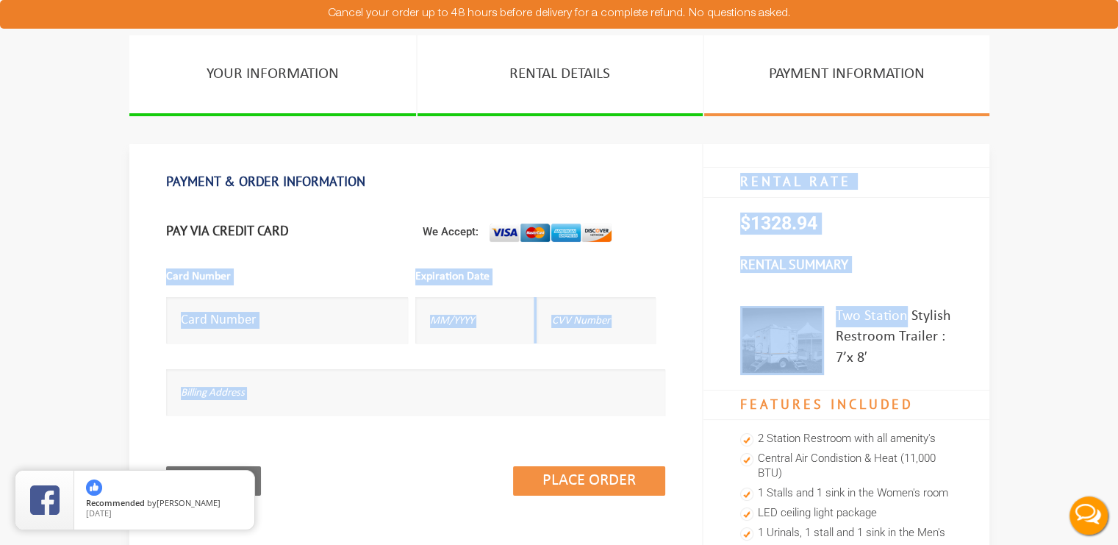
drag, startPoint x: 871, startPoint y: 321, endPoint x: 666, endPoint y: 329, distance: 204.6
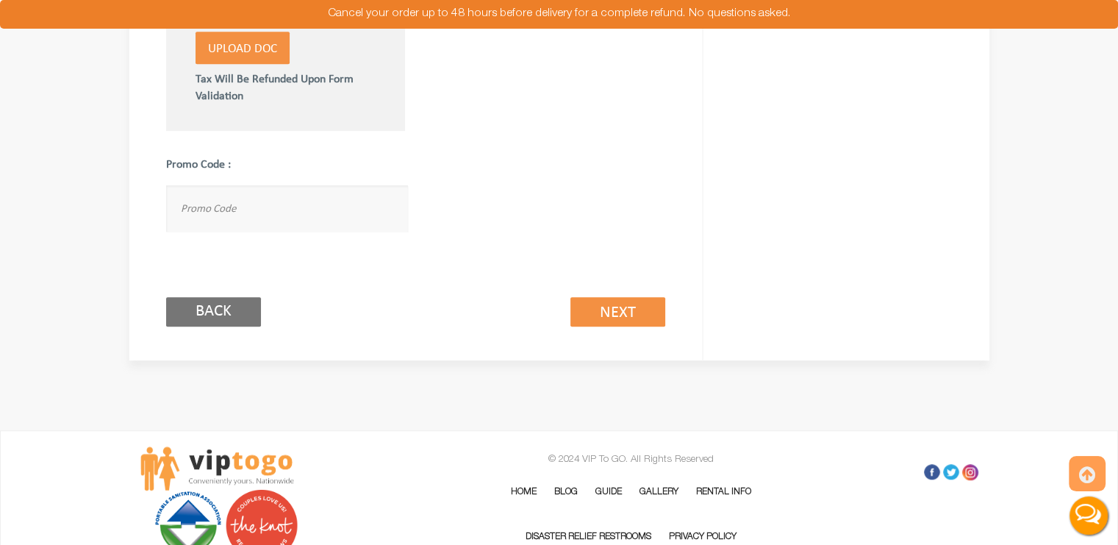
scroll to position [950, 0]
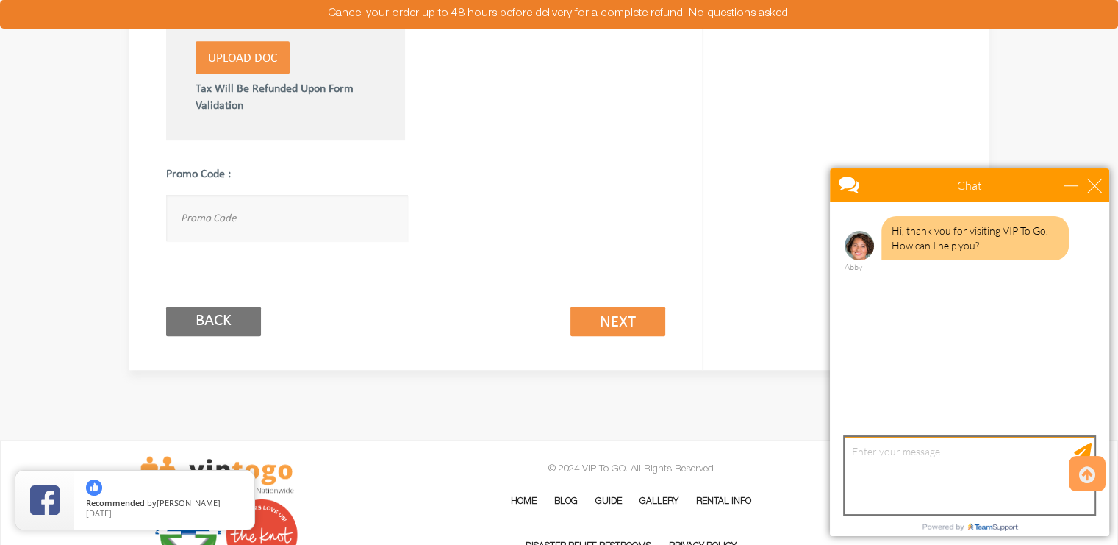
click at [882, 437] on textarea "type your message" at bounding box center [970, 475] width 250 height 77
type textarea "Hi"
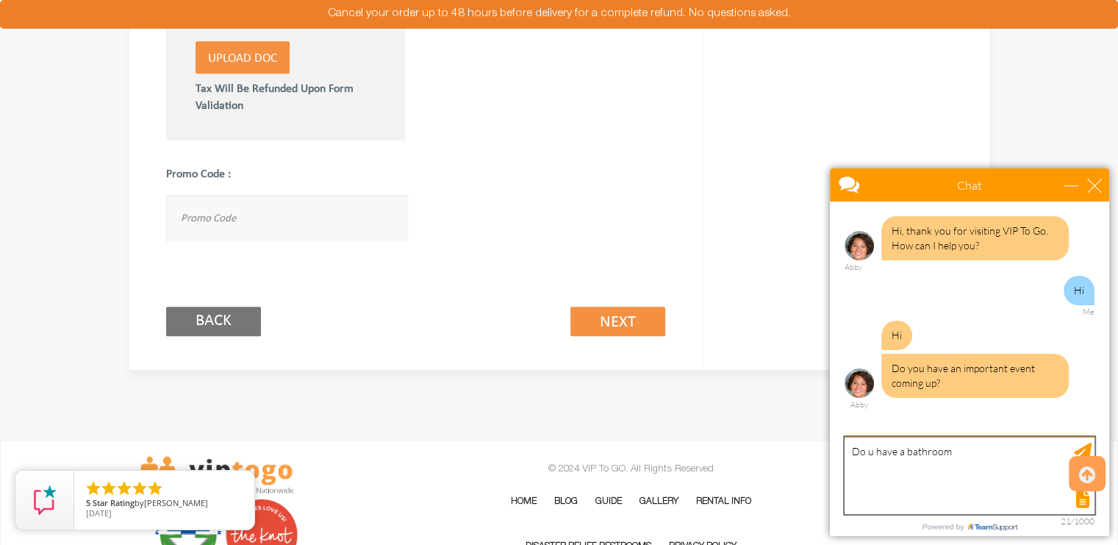
scroll to position [0, 0]
type textarea "Do u have a portable bathroom less expensive ?"
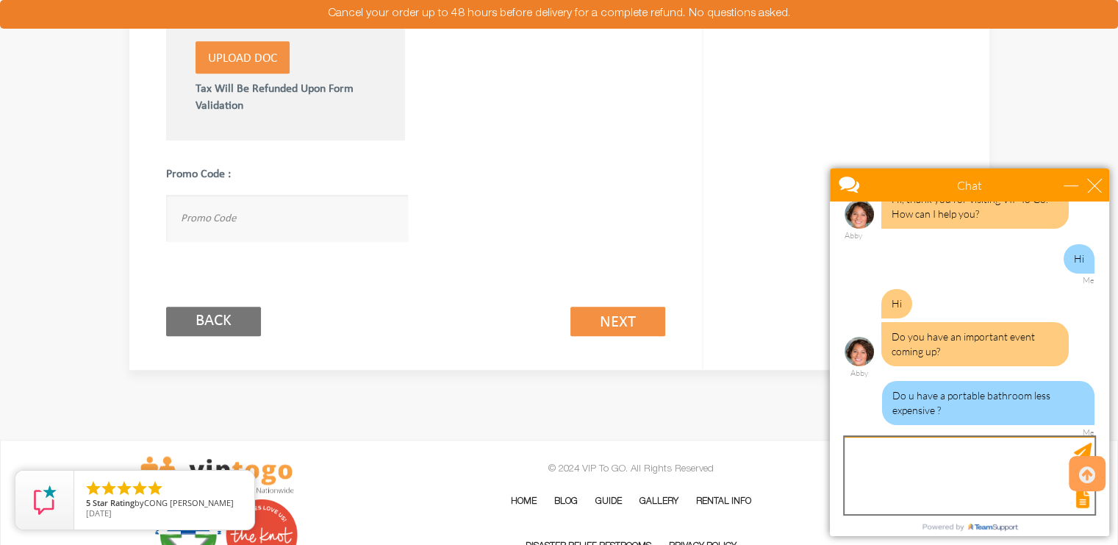
scroll to position [106, 0]
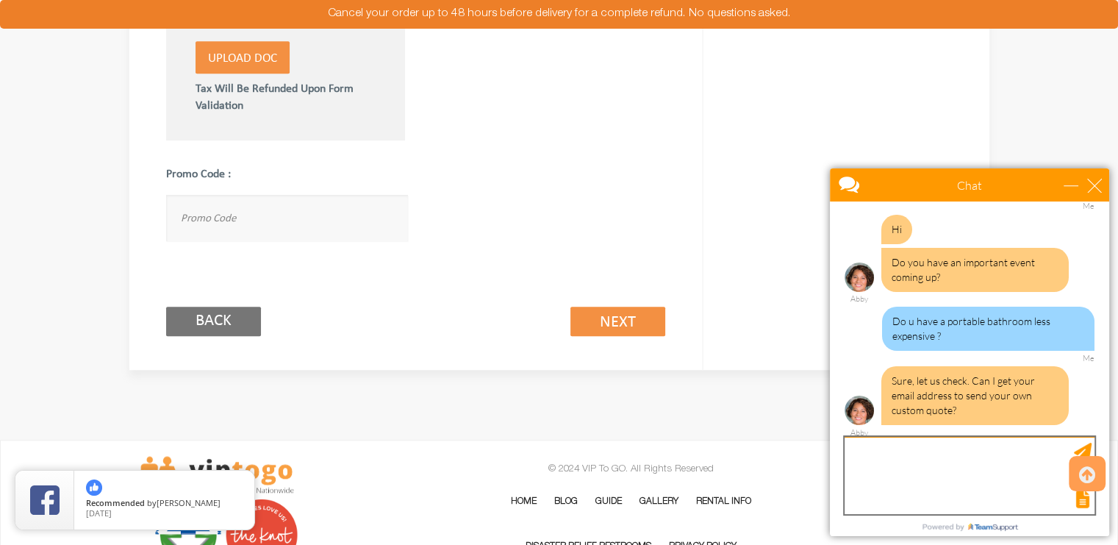
click at [890, 463] on textarea "type your message" at bounding box center [970, 475] width 250 height 77
type textarea "[EMAIL_ADDRESS][DOMAIN_NAME]"
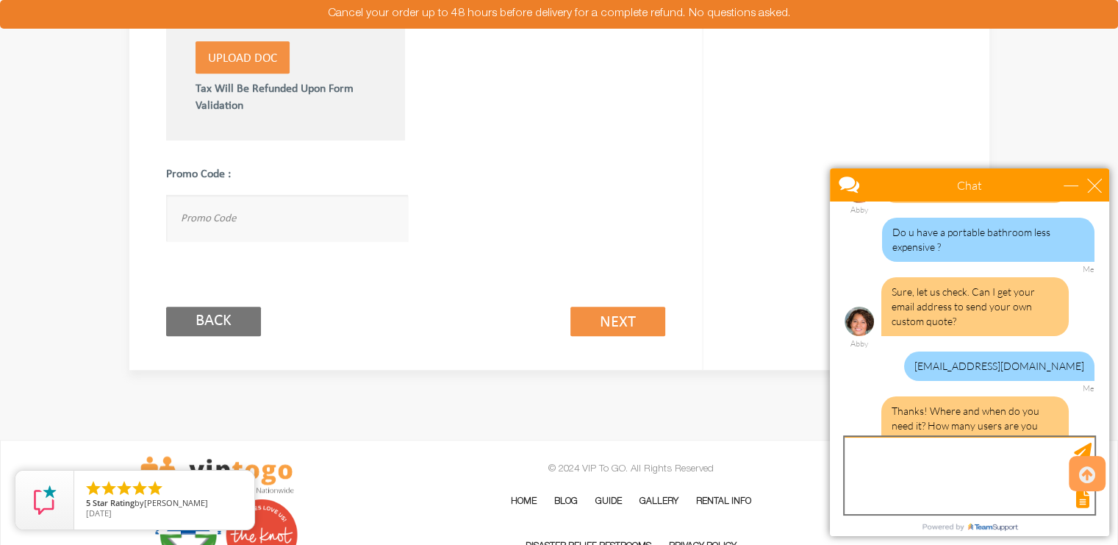
scroll to position [239, 0]
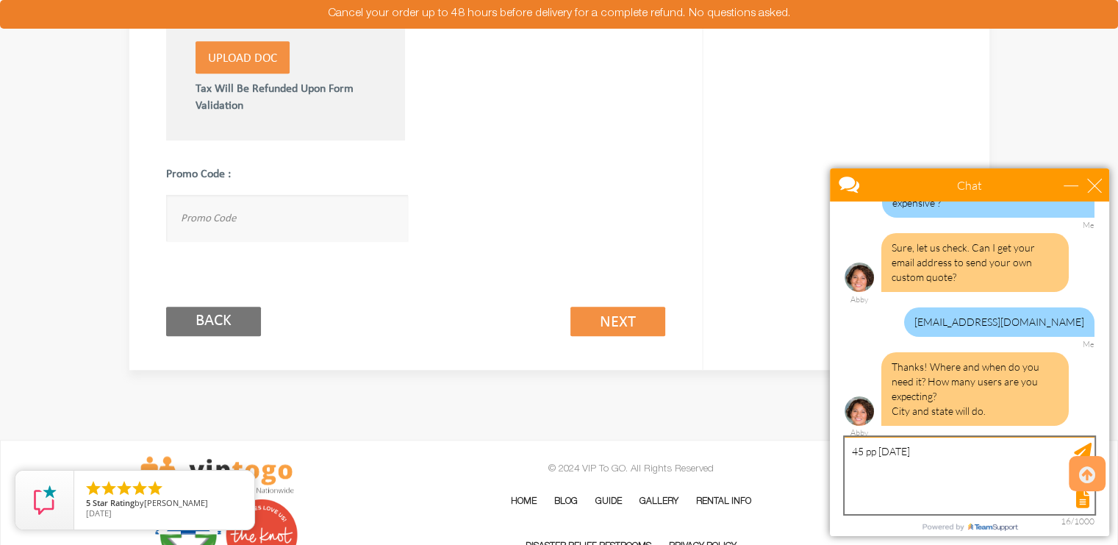
click at [952, 446] on textarea "45 pp October 17" at bounding box center [970, 475] width 250 height 77
type textarea "45 pp [DATE] [GEOGRAPHIC_DATA], [GEOGRAPHIC_DATA]"
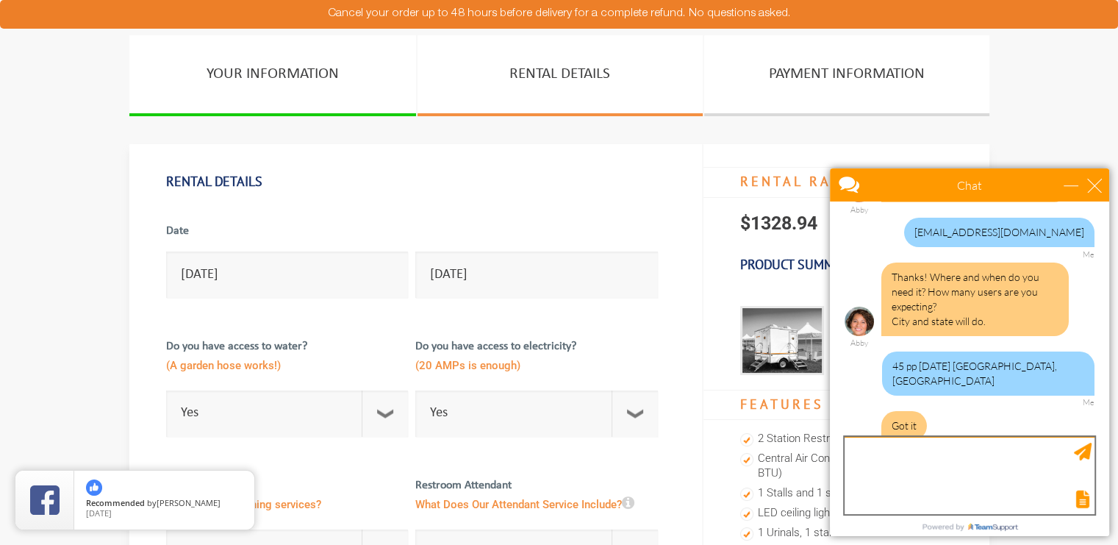
scroll to position [406, 0]
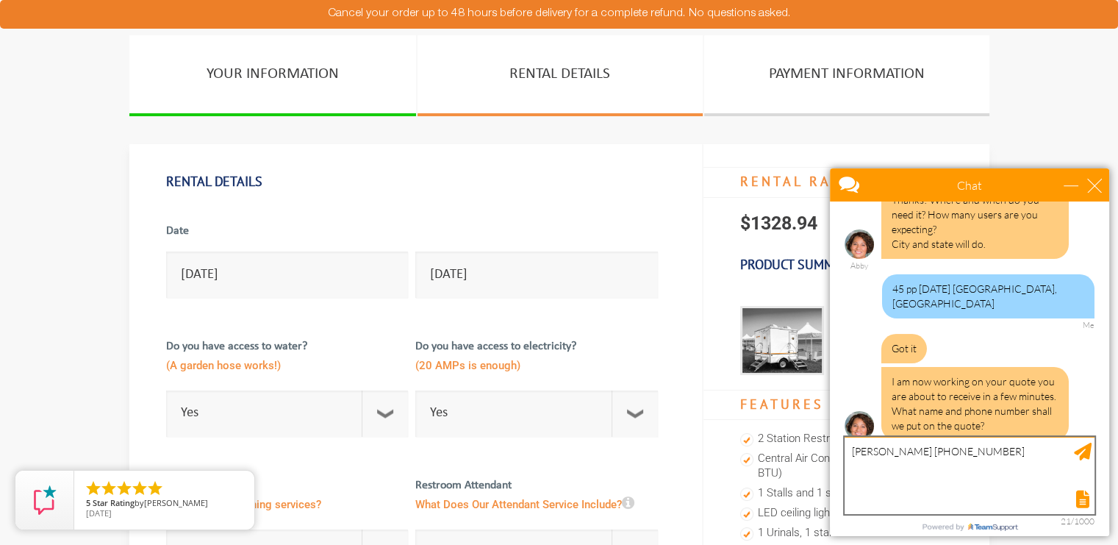
type textarea "[PERSON_NAME] [PHONE_NUMBER]"
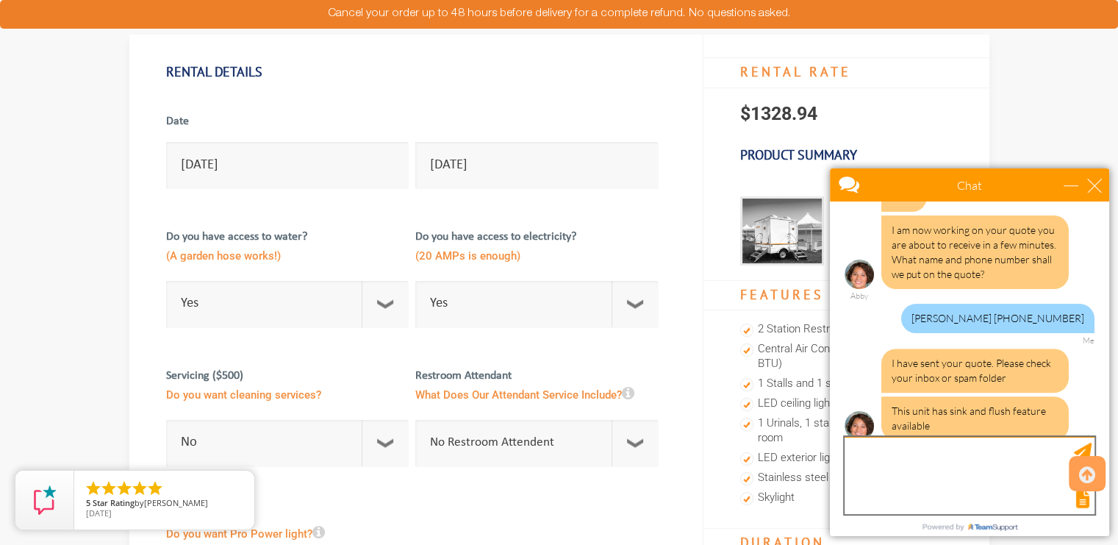
scroll to position [110, 0]
click at [865, 443] on textarea "type your message" at bounding box center [970, 475] width 250 height 77
type textarea "d"
type textarea "do u have a more upgrade?"
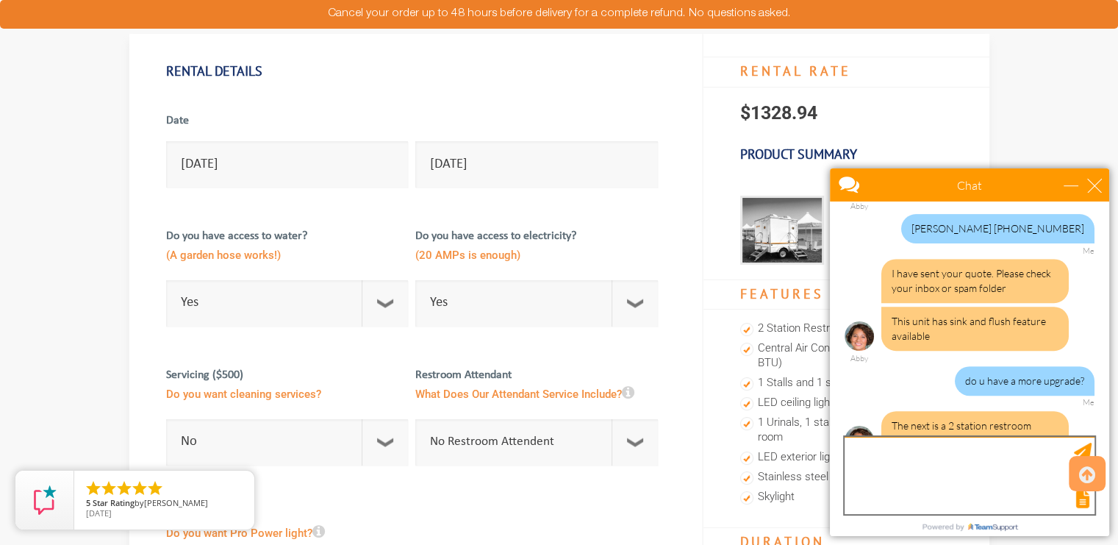
scroll to position [662, 0]
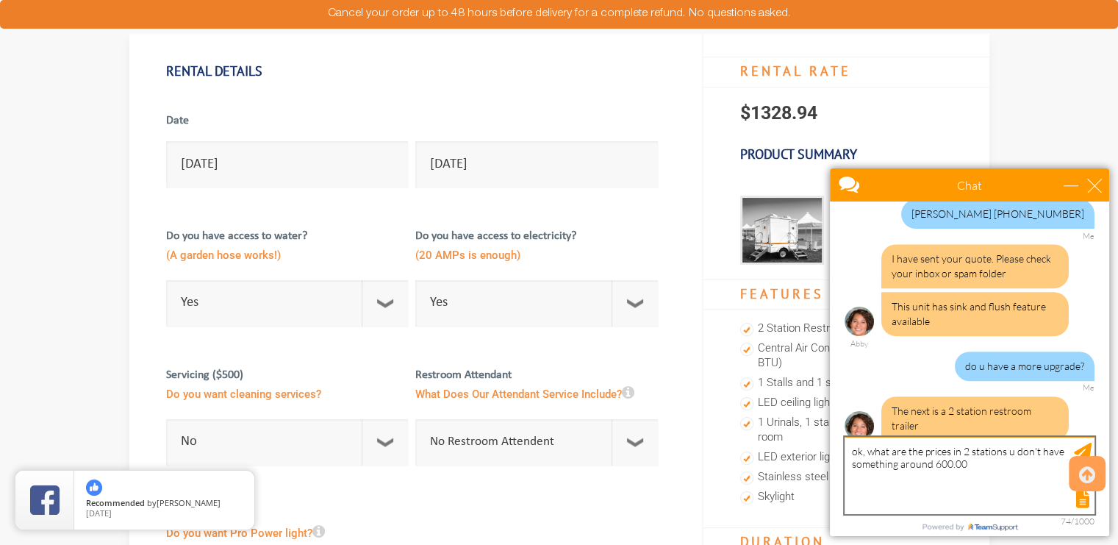
type textarea "ok, what are the prices in 2 stations u don't have something around 600.00?"
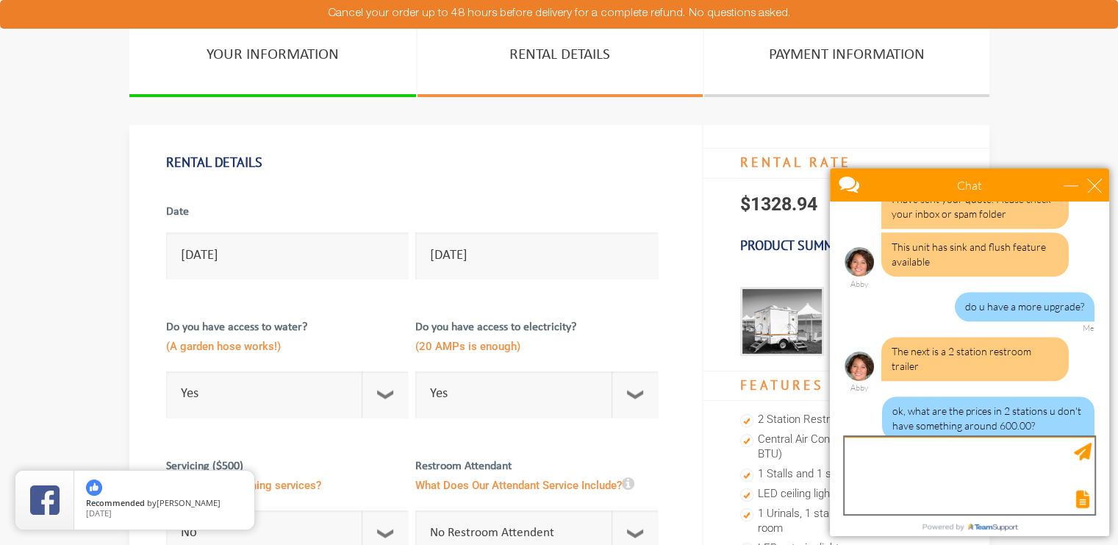
scroll to position [12, 0]
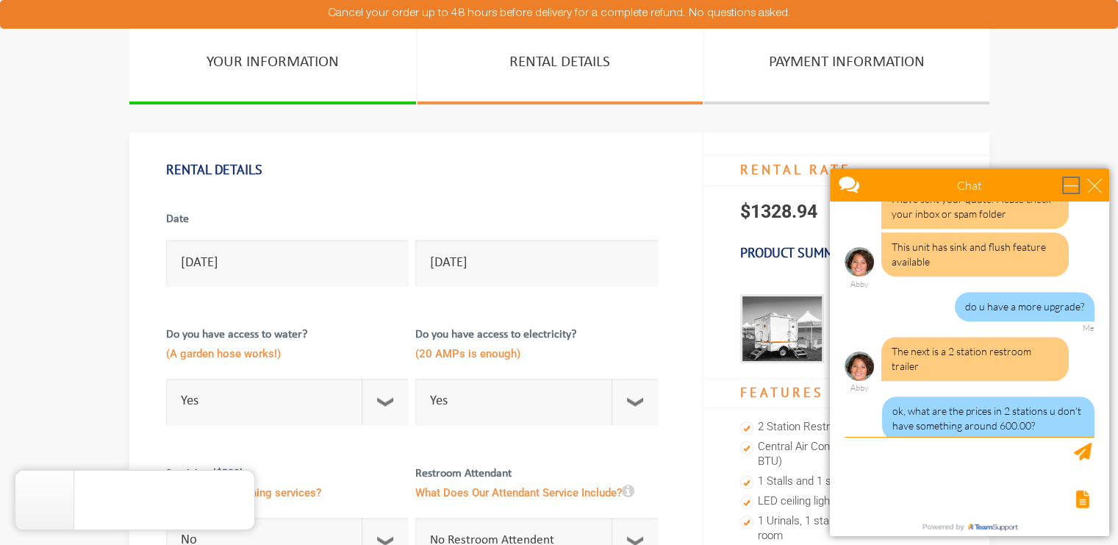
click at [1071, 179] on div "minimize" at bounding box center [1071, 185] width 15 height 15
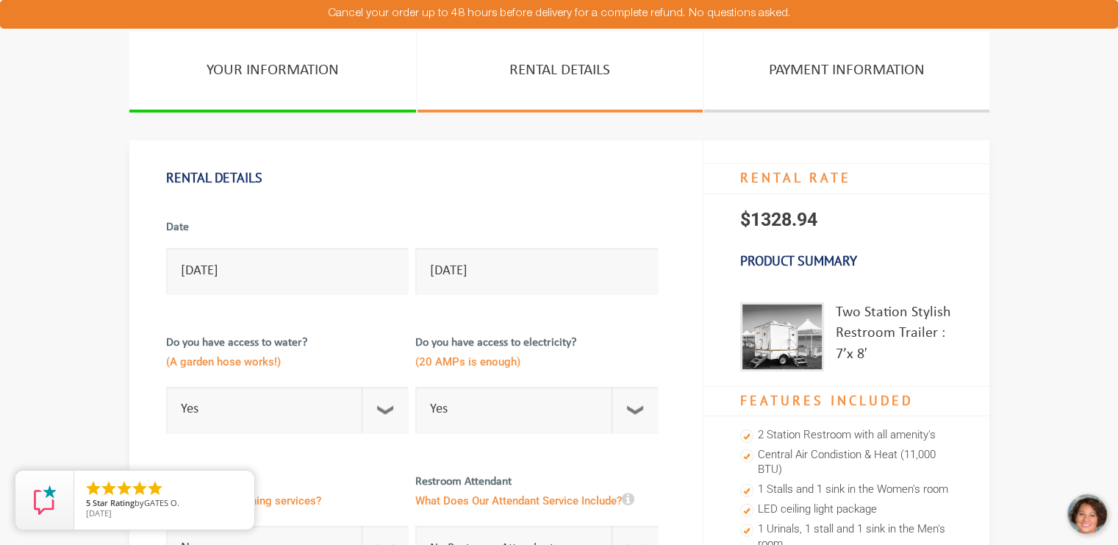
scroll to position [0, 0]
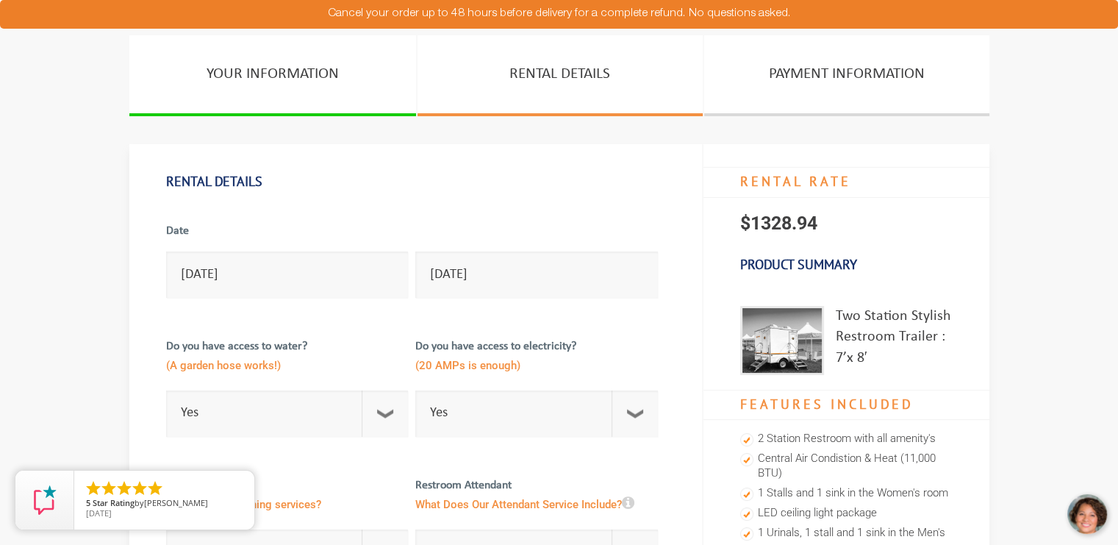
click at [789, 326] on img at bounding box center [782, 340] width 84 height 69
click at [890, 325] on div "Two Station Stylish Restroom Trailer : 7’x 8′" at bounding box center [894, 340] width 117 height 69
click at [888, 323] on div "Two Station Stylish Restroom Trailer : 7’x 8′" at bounding box center [894, 340] width 117 height 69
click at [768, 353] on img at bounding box center [782, 340] width 84 height 69
click at [1078, 518] on div at bounding box center [1088, 515] width 44 height 44
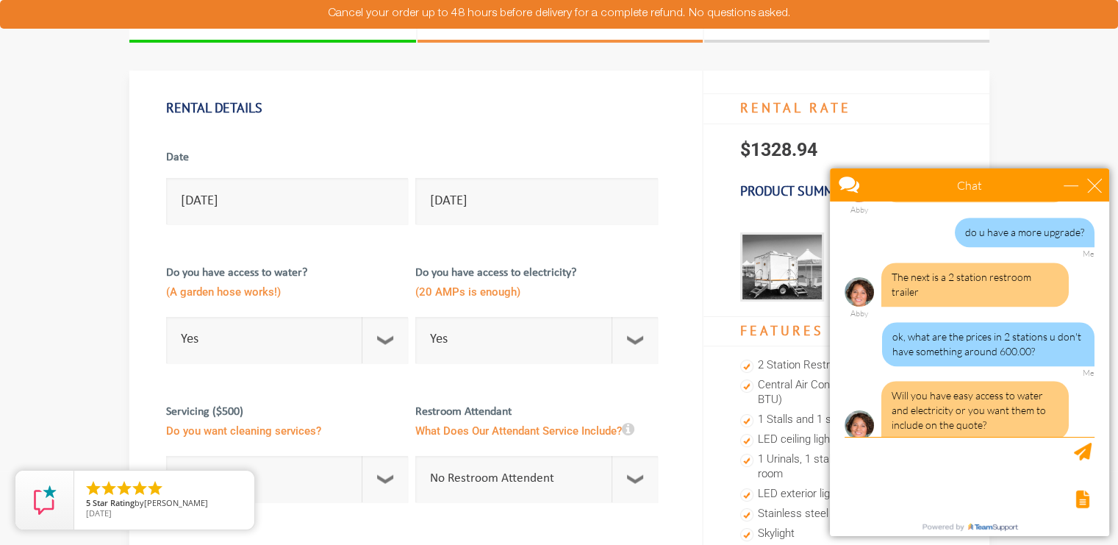
scroll to position [82, 0]
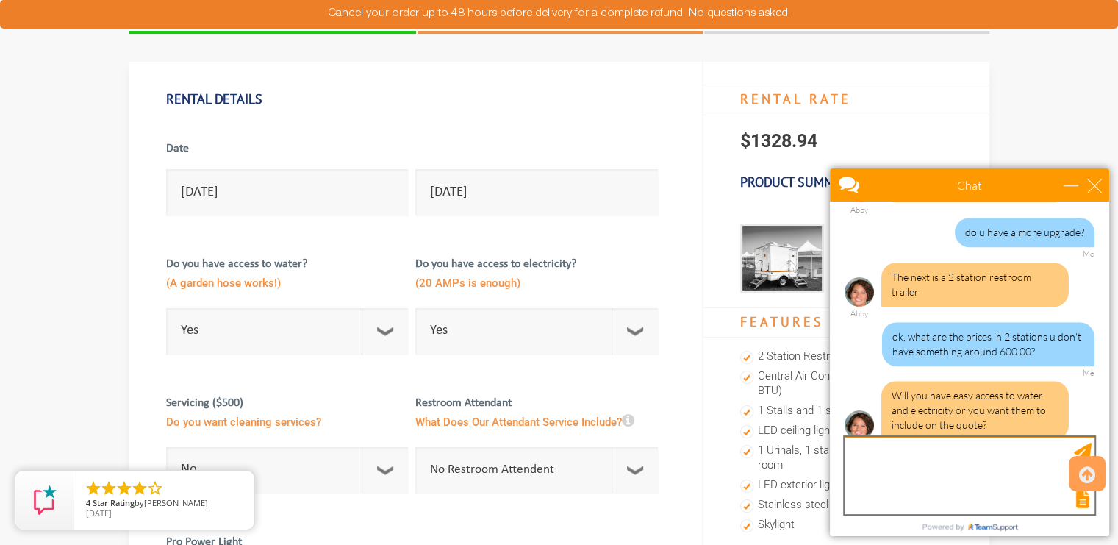
click at [901, 478] on textarea "type your message" at bounding box center [970, 475] width 250 height 77
type textarea "yes"
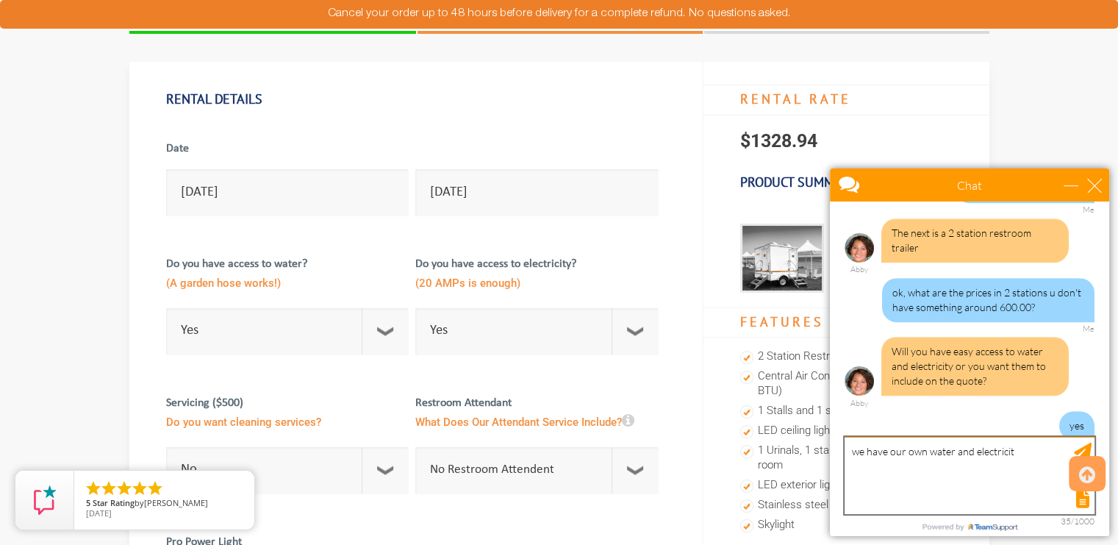
type textarea "we have our own water and electricity"
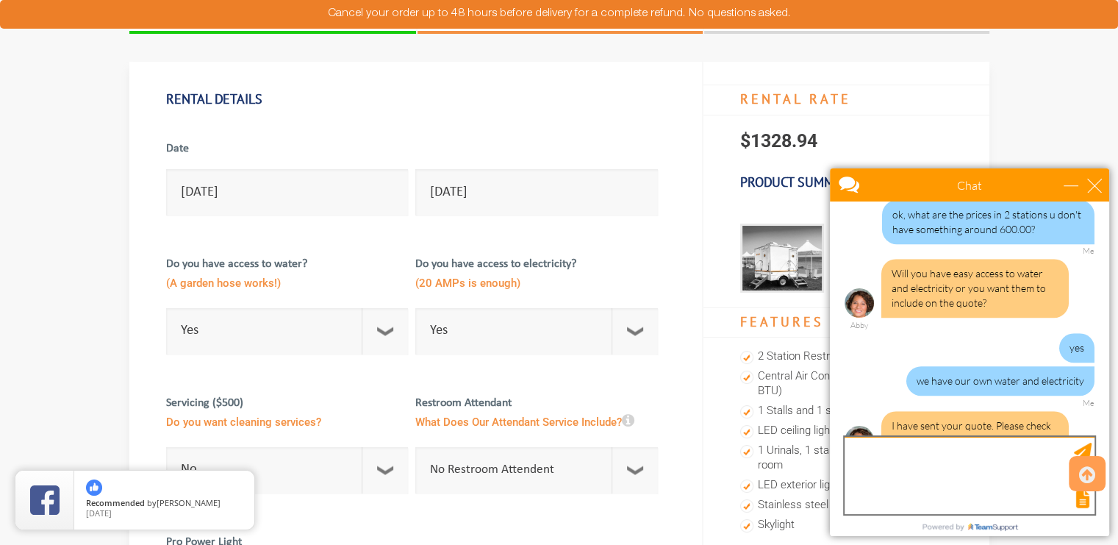
scroll to position [932, 0]
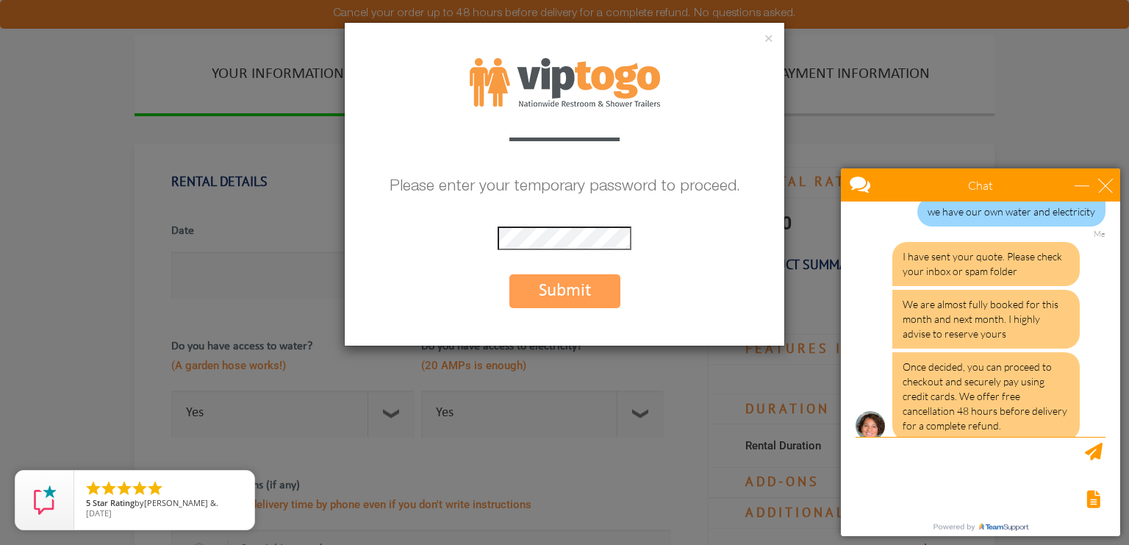
click at [553, 285] on button "Submit" at bounding box center [565, 291] width 111 height 34
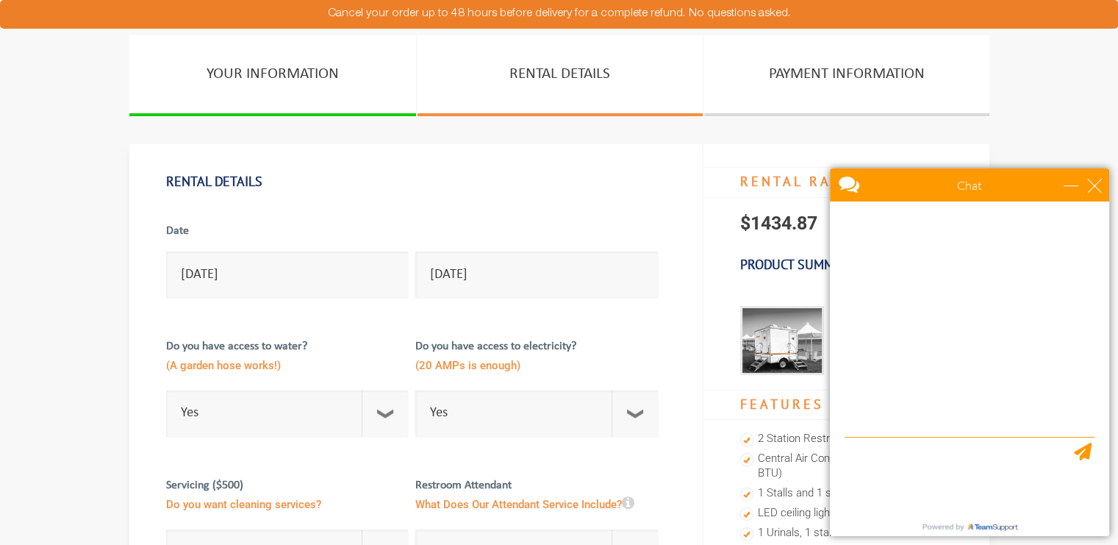
scroll to position [1087, 0]
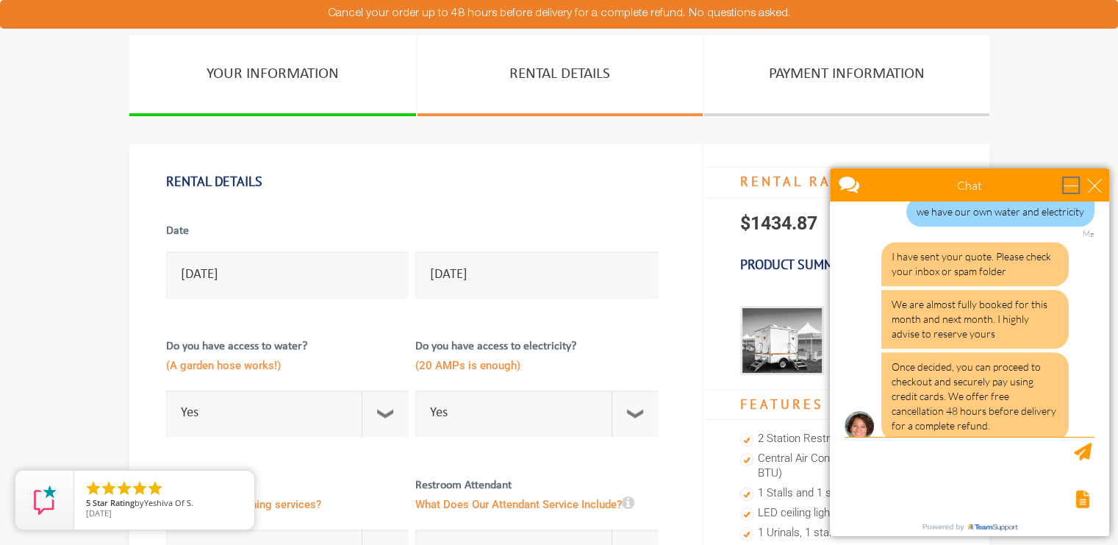
click at [1074, 185] on div "minimize" at bounding box center [1071, 185] width 15 height 15
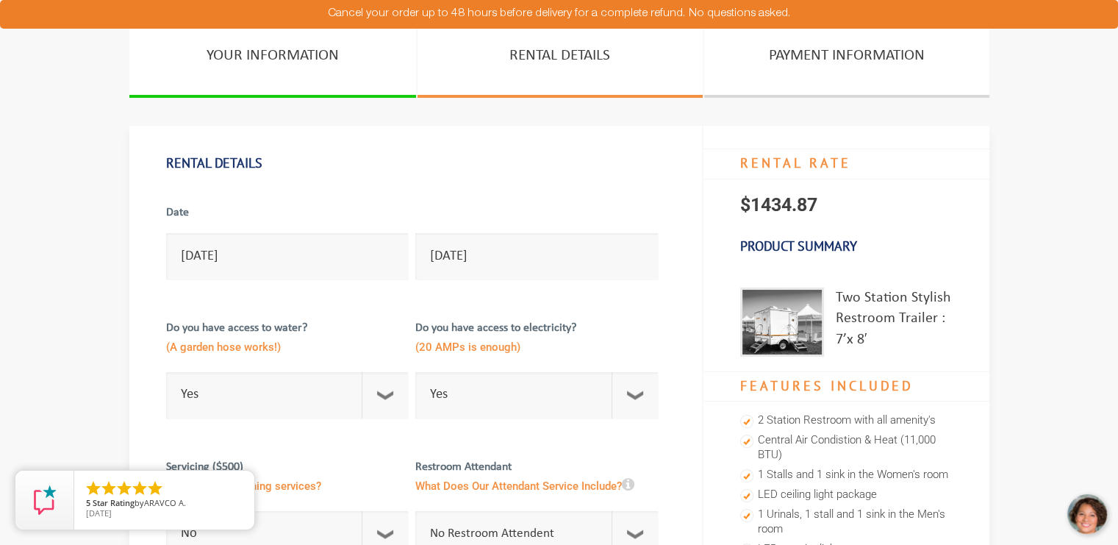
scroll to position [0, 0]
